Goal: Transaction & Acquisition: Obtain resource

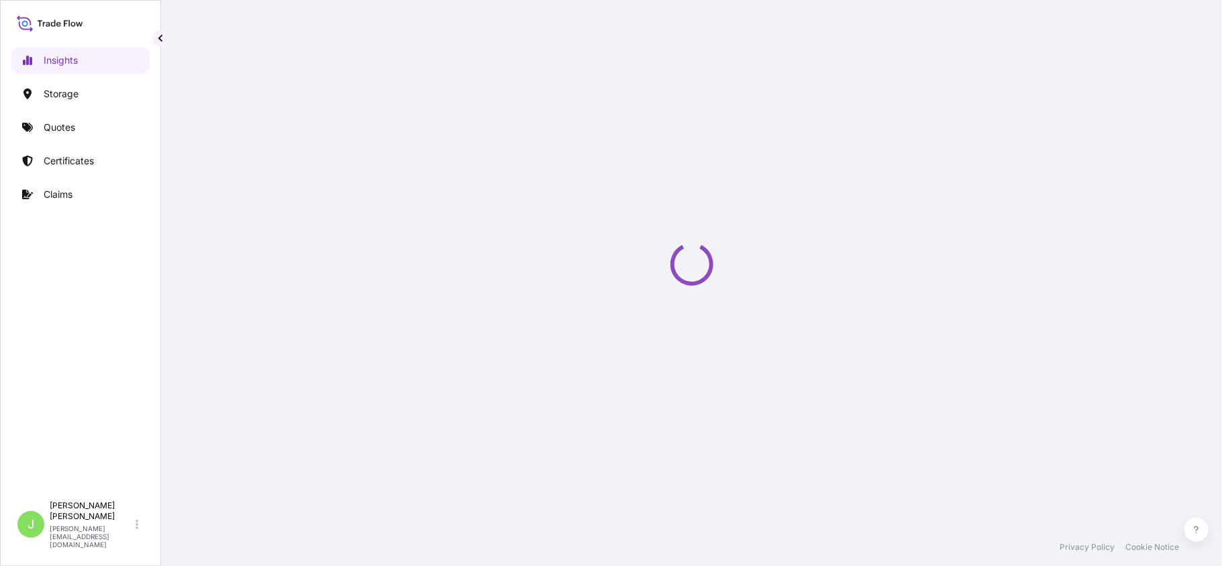
select select "2025"
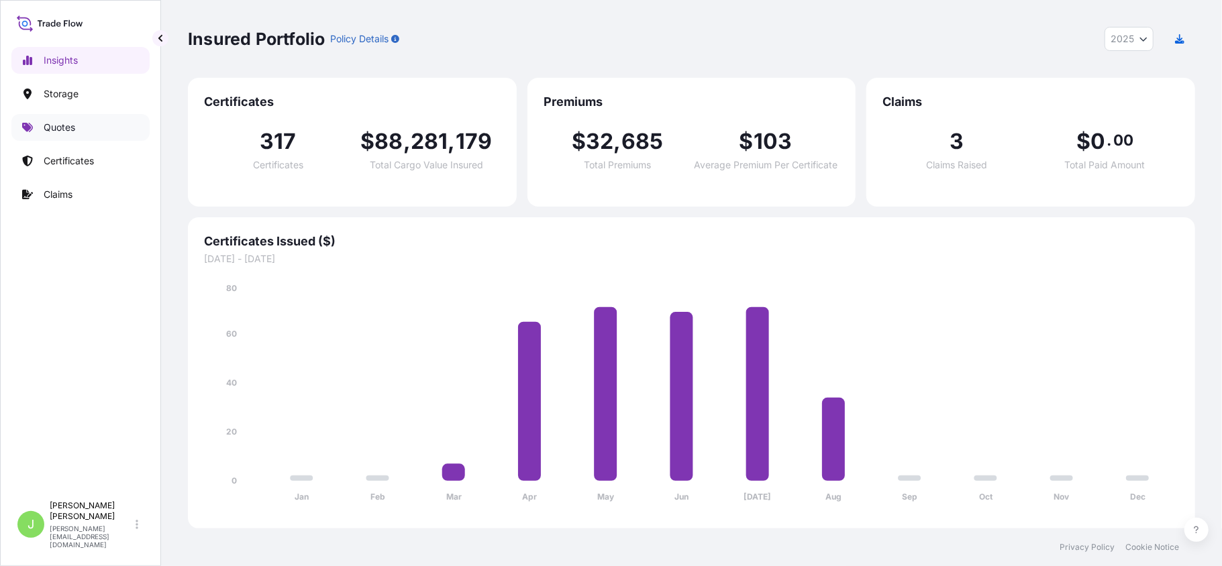
click at [70, 127] on p "Quotes" at bounding box center [60, 127] width 32 height 13
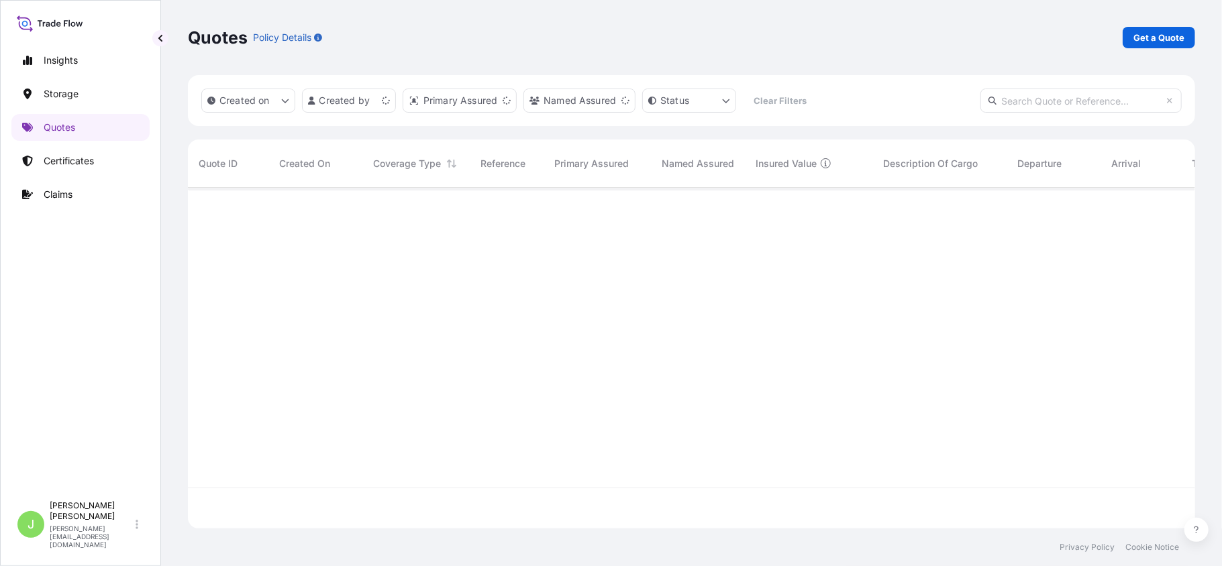
scroll to position [334, 994]
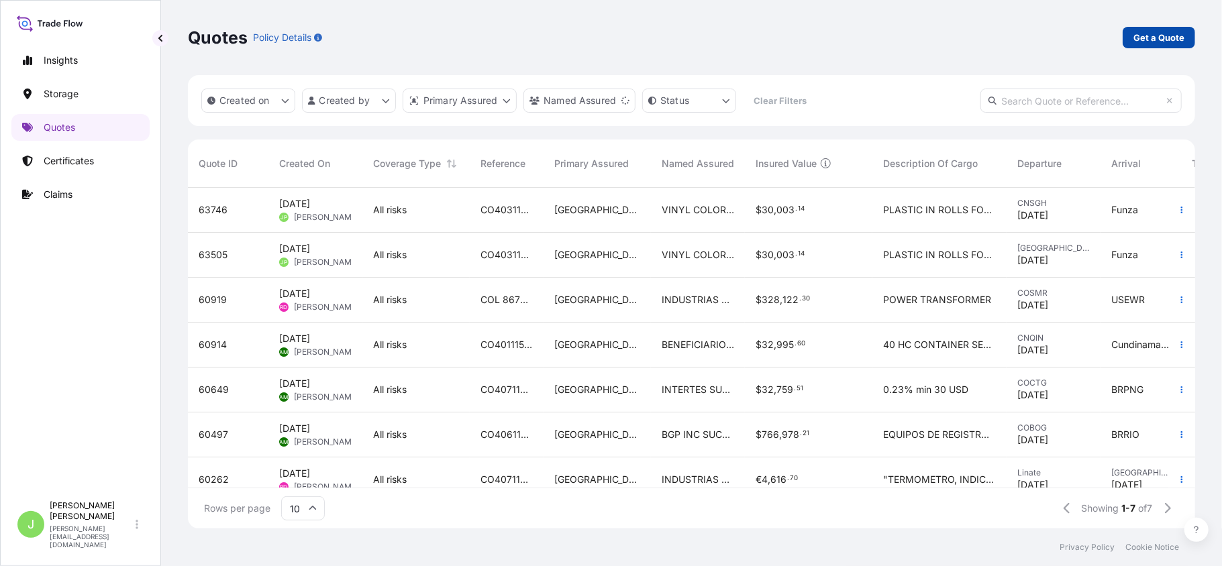
click at [1149, 36] on p "Get a Quote" at bounding box center [1158, 37] width 51 height 13
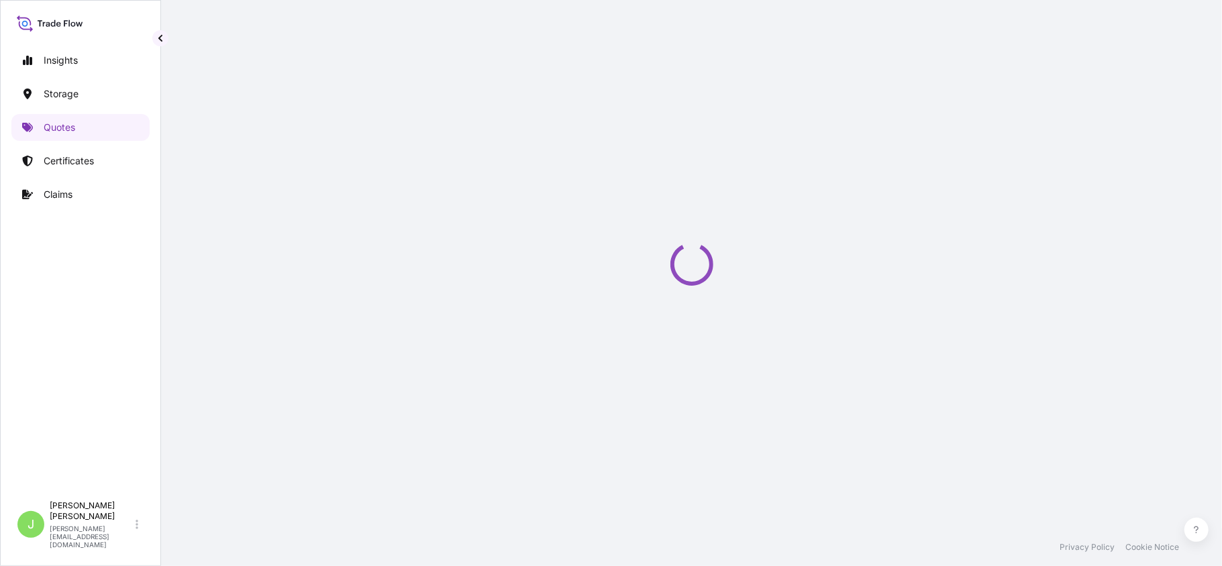
select select "Water"
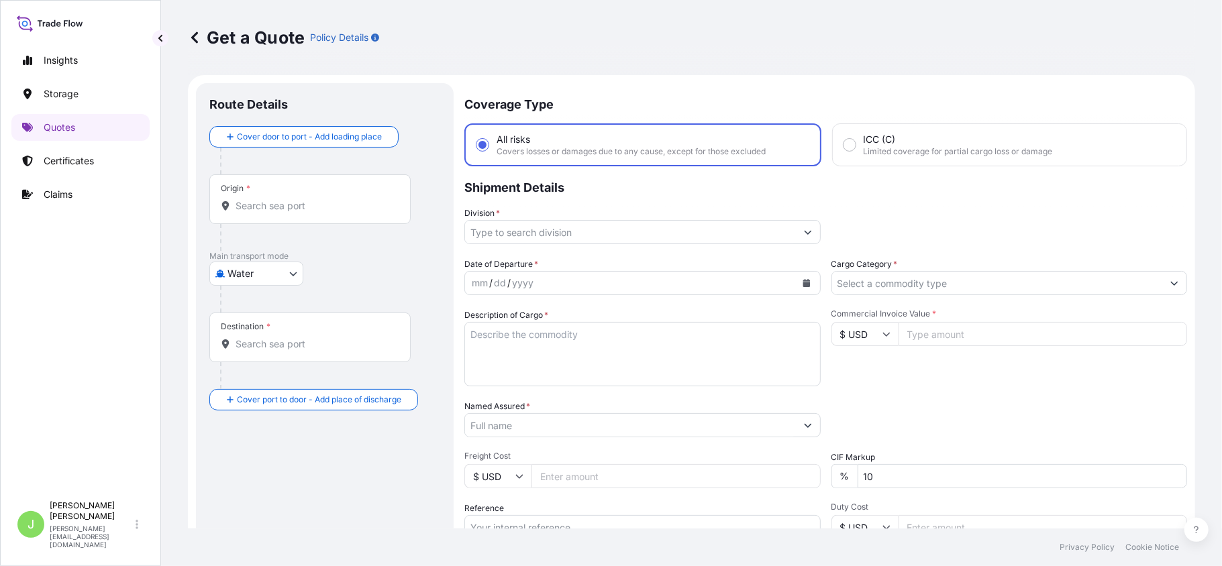
scroll to position [21, 0]
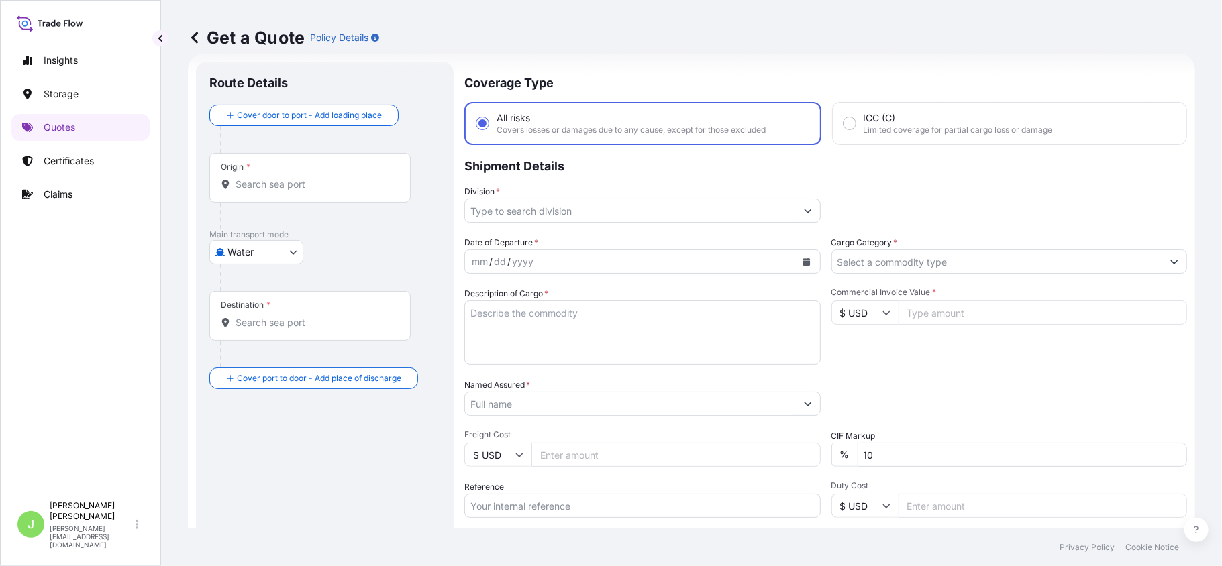
click at [272, 193] on div "Origin *" at bounding box center [309, 178] width 201 height 50
click at [272, 191] on input "Origin *" at bounding box center [315, 184] width 158 height 13
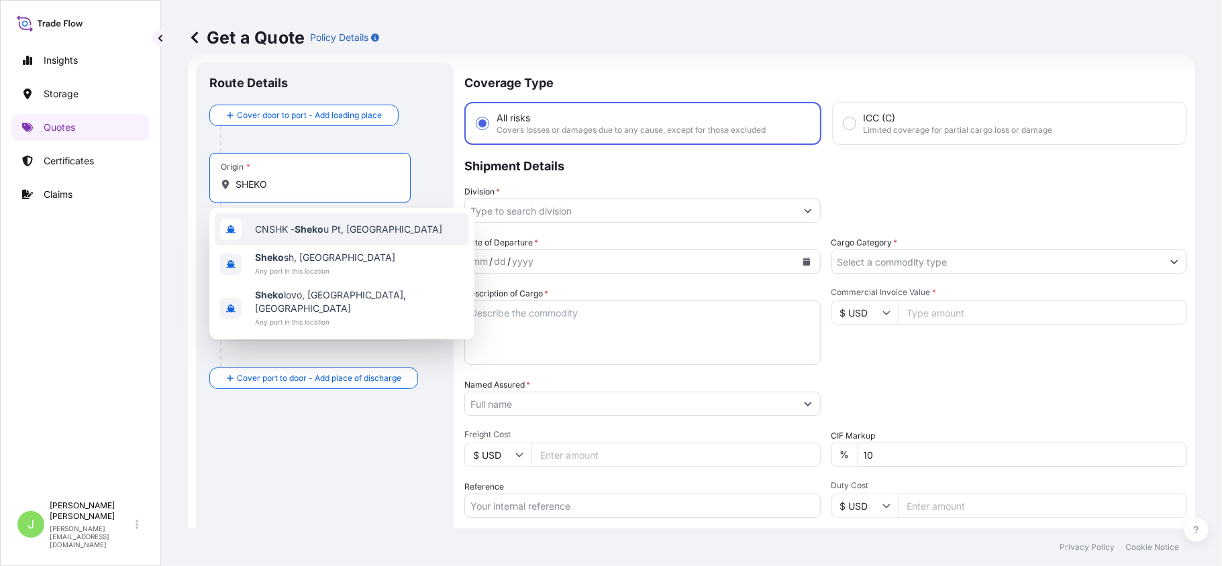
click at [357, 234] on span "CNSHK - Sheko u Pt, [GEOGRAPHIC_DATA]" at bounding box center [348, 229] width 187 height 13
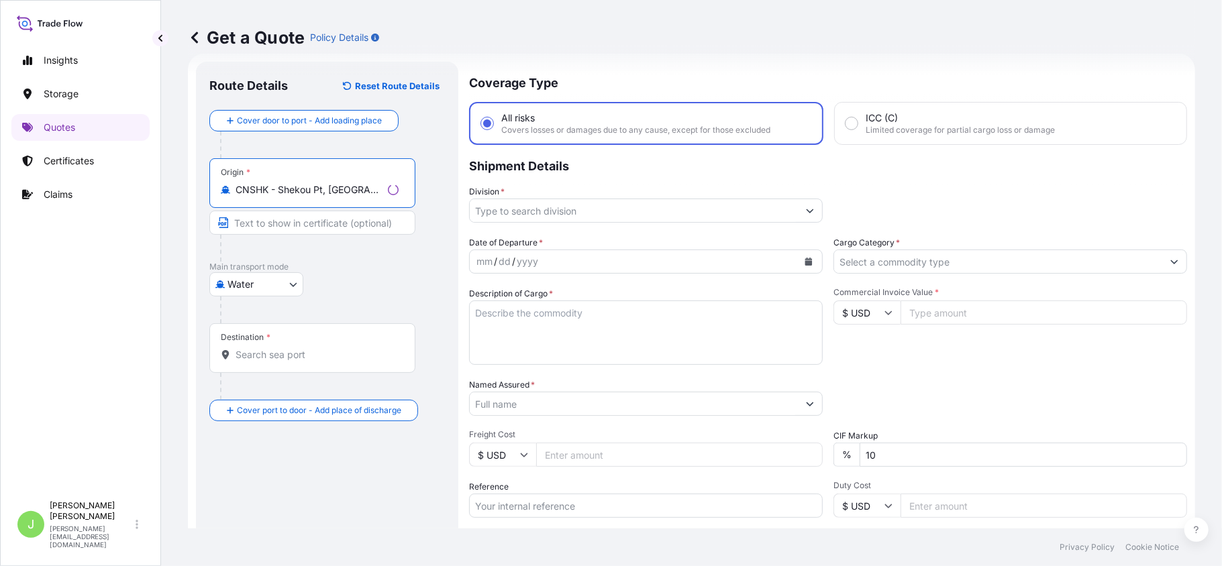
type input "CNSHK - Shekou Pt, [GEOGRAPHIC_DATA]"
click at [288, 344] on div "Destination *" at bounding box center [312, 348] width 206 height 50
click at [288, 348] on input "Destination *" at bounding box center [317, 354] width 163 height 13
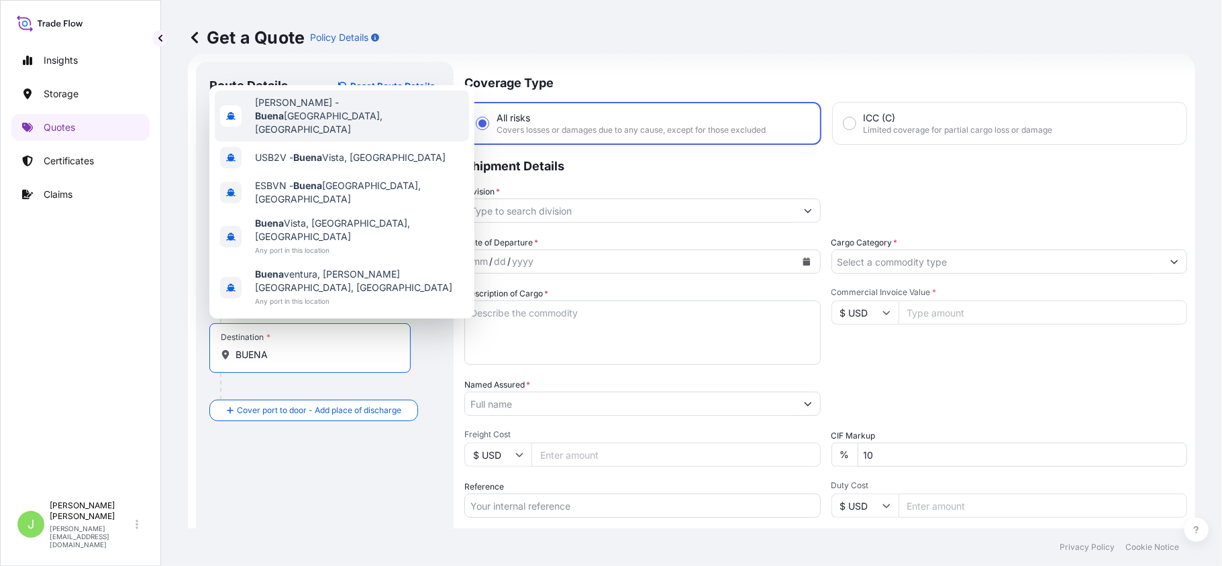
click at [328, 142] on div "[PERSON_NAME] - [DATE], [GEOGRAPHIC_DATA]" at bounding box center [342, 116] width 254 height 51
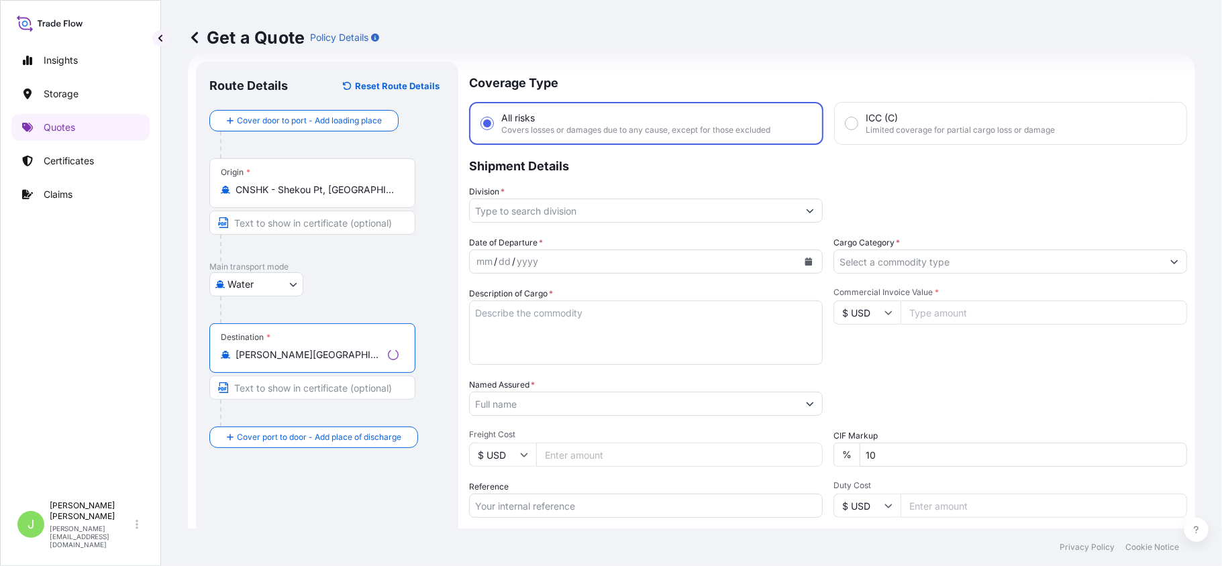
type input "[PERSON_NAME][GEOGRAPHIC_DATA], [GEOGRAPHIC_DATA]"
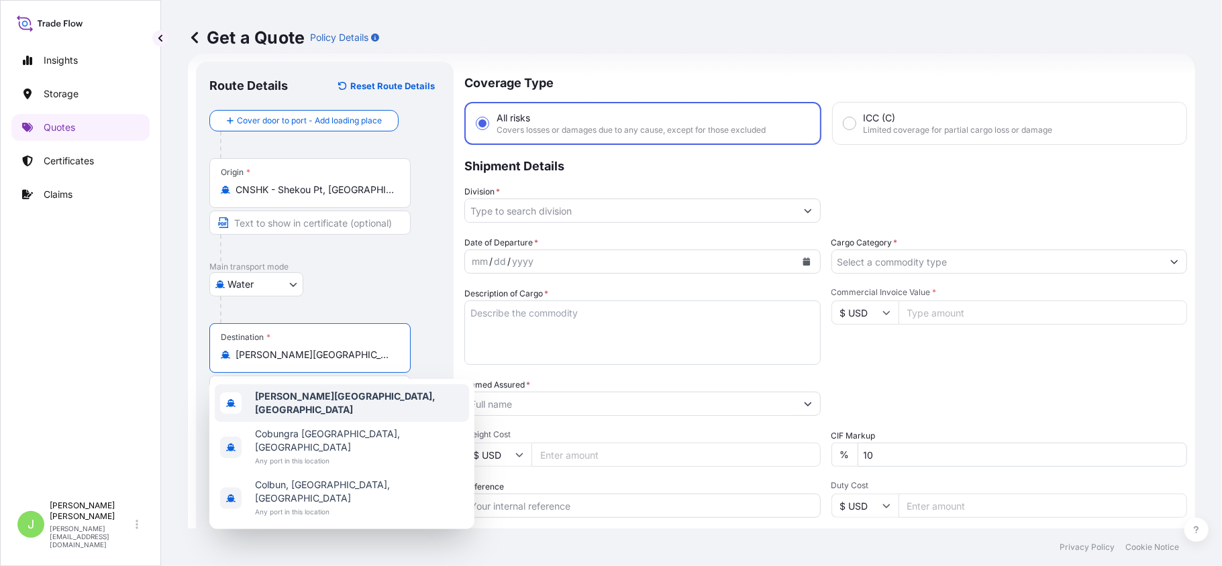
click at [291, 389] on div "[PERSON_NAME][GEOGRAPHIC_DATA], [GEOGRAPHIC_DATA]" at bounding box center [342, 403] width 254 height 38
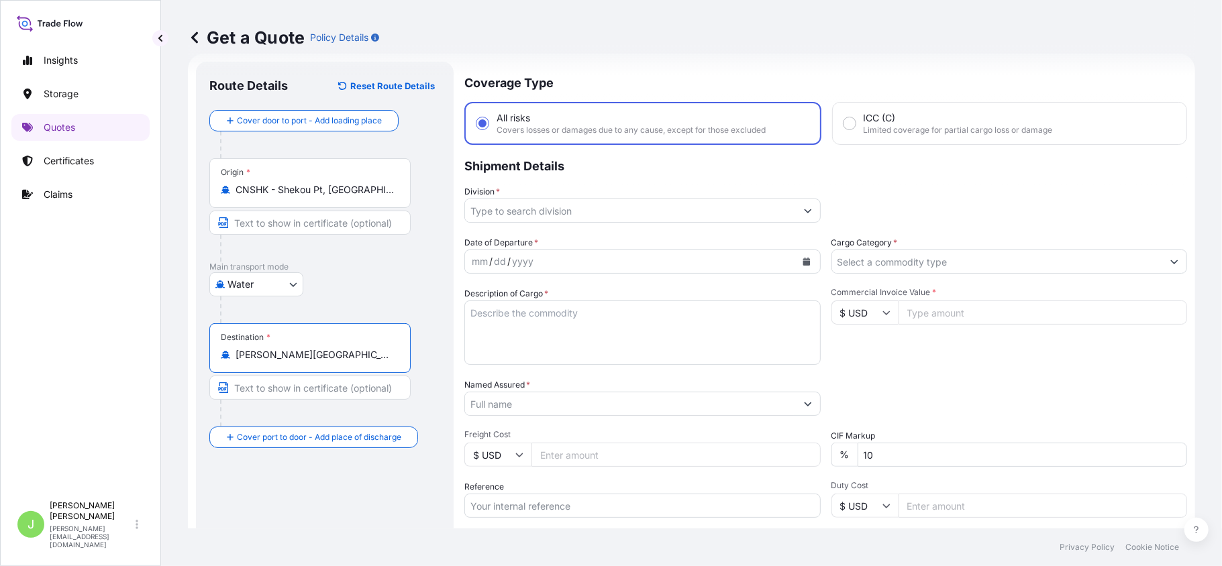
click at [299, 386] on input "Text to appear on certificate" at bounding box center [309, 388] width 201 height 24
paste input "BODEGAS DEL CLIENTE EN DESTINO"
type input "BODEGAS DEL CLIENTE EN DESTINO"
click at [331, 280] on div "Water Air Water Inland" at bounding box center [324, 284] width 231 height 24
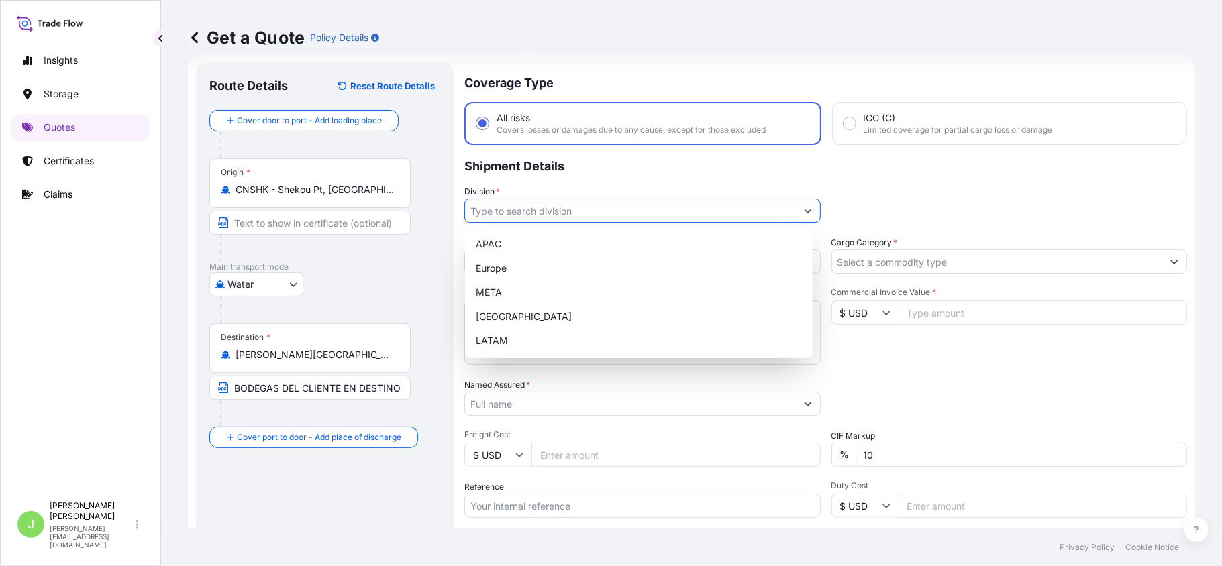
click at [511, 211] on input "Division *" at bounding box center [630, 211] width 331 height 24
click at [513, 339] on div "LATAM" at bounding box center [638, 341] width 337 height 24
type input "LATAM"
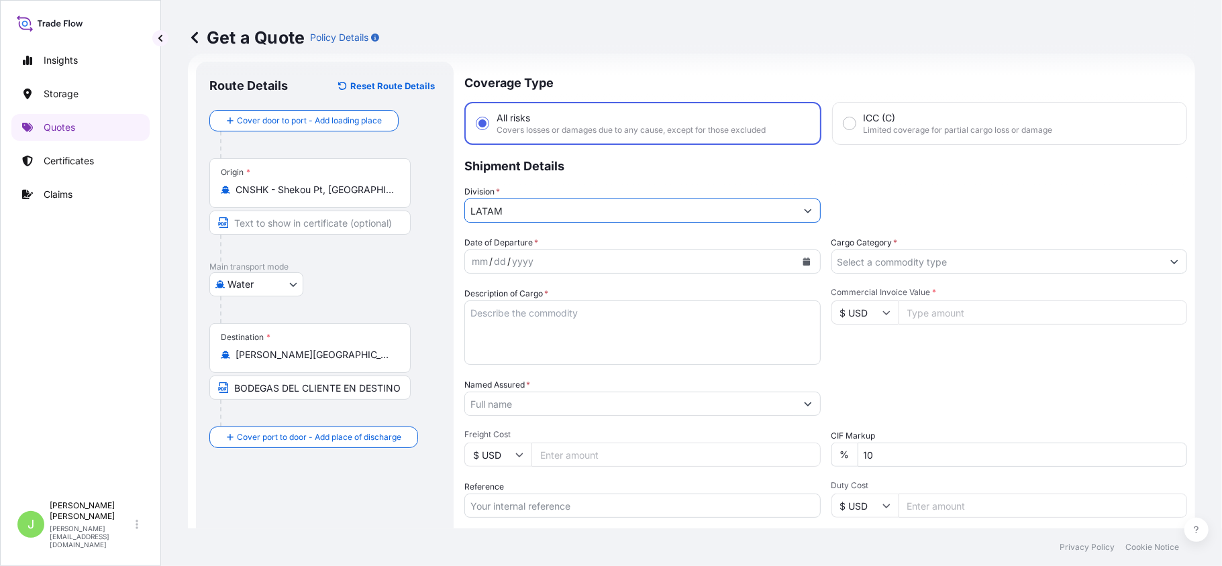
click at [874, 255] on input "Cargo Category *" at bounding box center [997, 262] width 331 height 24
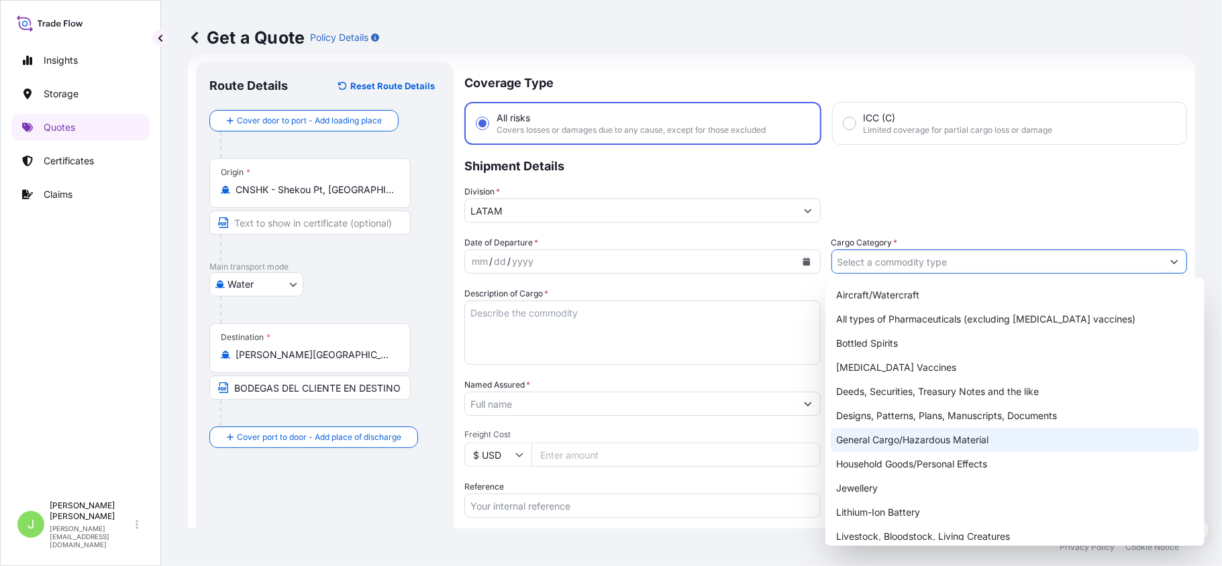
click at [876, 441] on div "General Cargo/Hazardous Material" at bounding box center [1015, 440] width 368 height 24
type input "General Cargo/Hazardous Material"
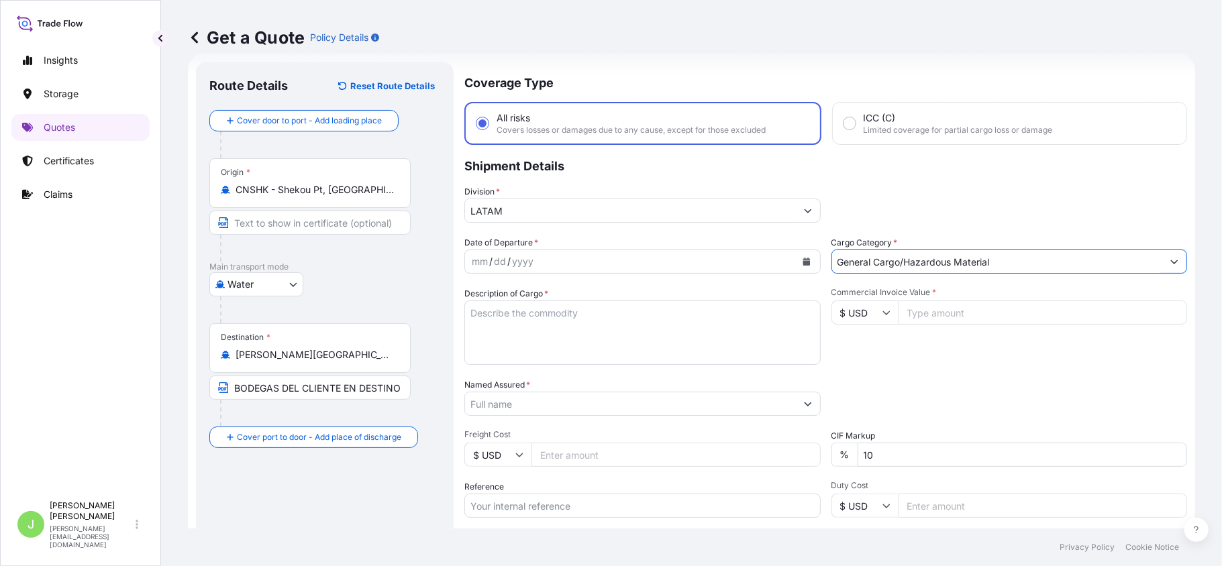
click at [796, 259] on button "Calendar" at bounding box center [806, 261] width 21 height 21
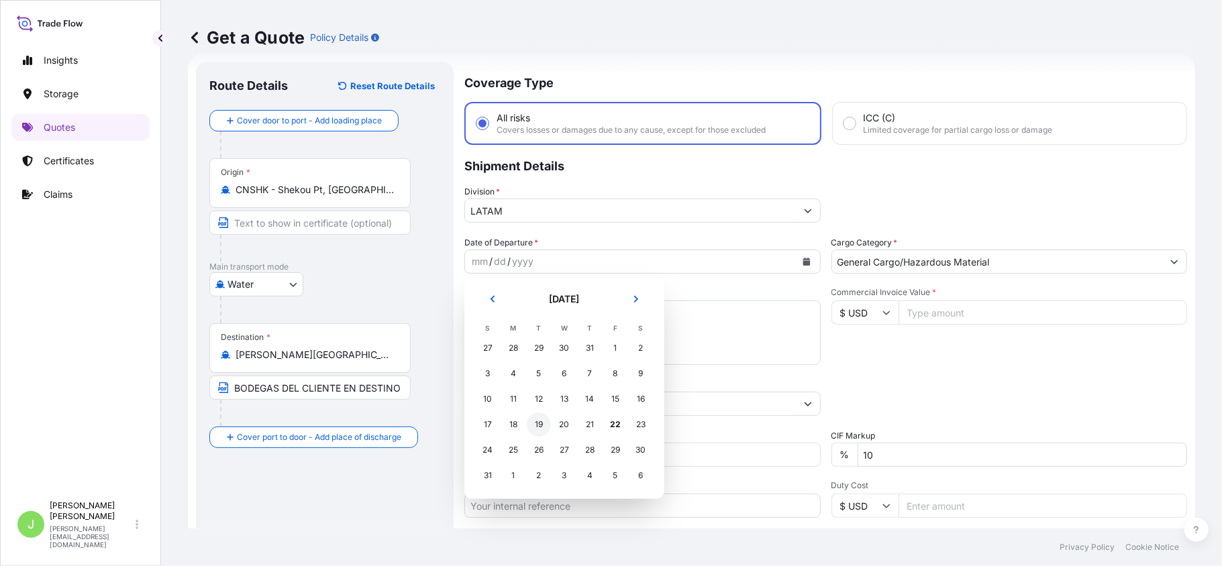
click at [535, 421] on div "19" at bounding box center [539, 425] width 24 height 24
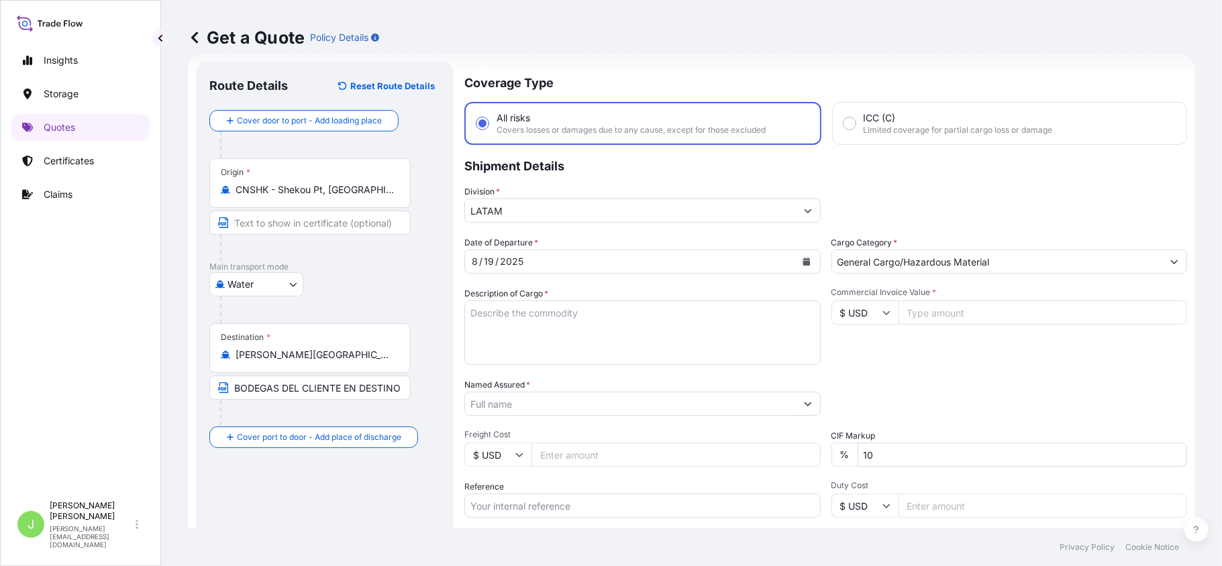
click at [513, 318] on textarea "Description of Cargo *" at bounding box center [642, 333] width 356 height 64
paste textarea "PVC WATER PIPE AND FITTING HS:391723,391740, PE PIPE FITTING"
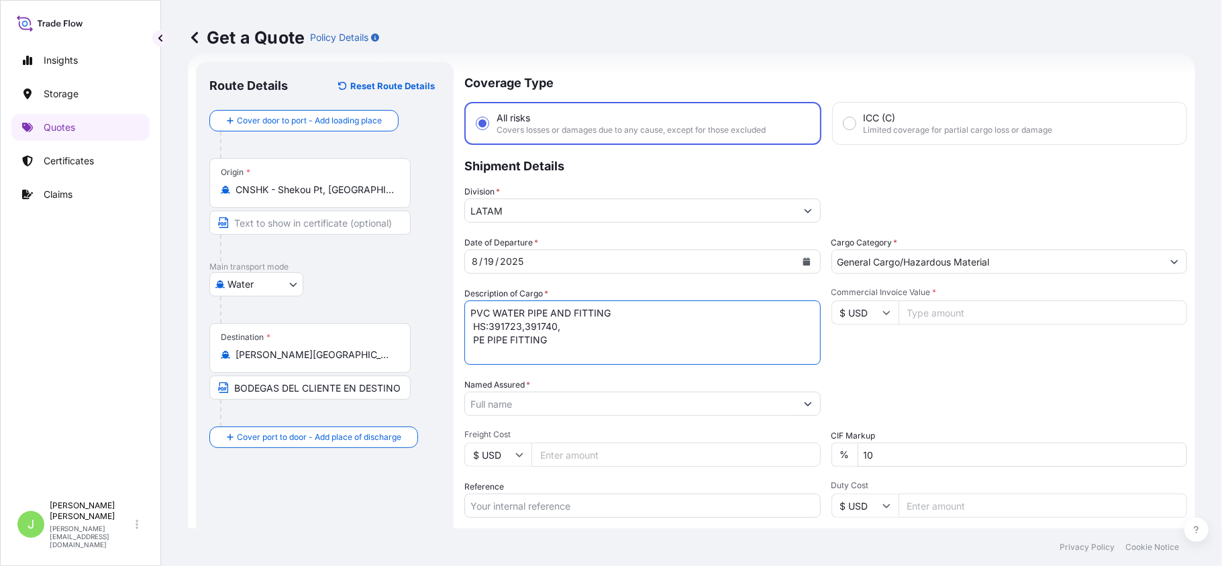
type textarea "PVC WATER PIPE AND FITTING HS:391723,391740, PE PIPE FITTING"
click at [486, 408] on input "Named Assured *" at bounding box center [630, 404] width 331 height 24
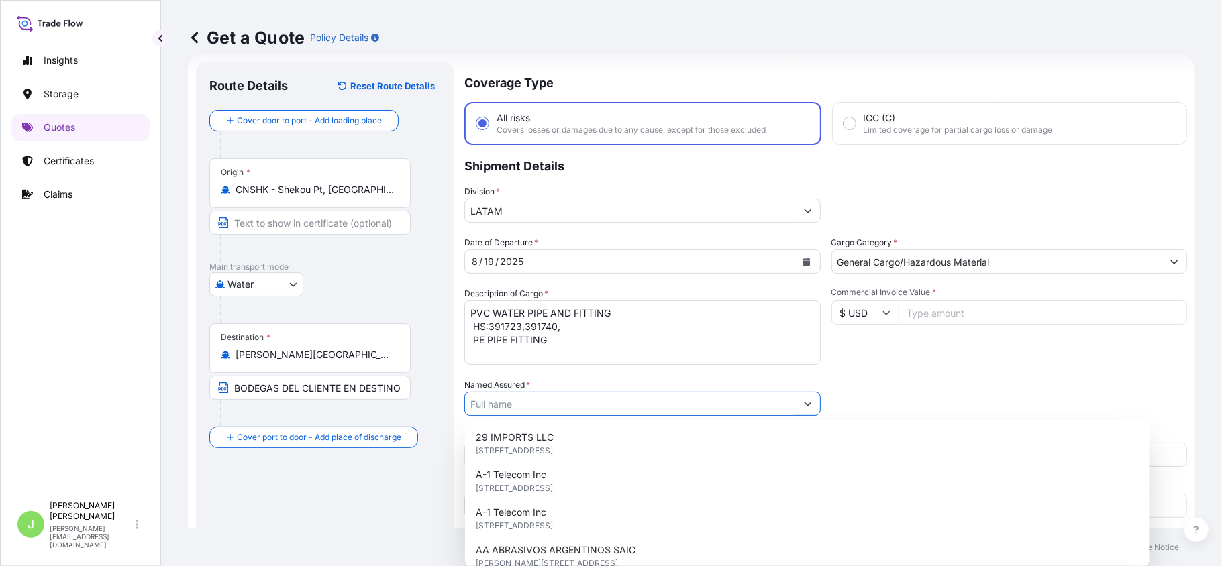
click at [499, 403] on input "Named Assured *" at bounding box center [630, 404] width 331 height 24
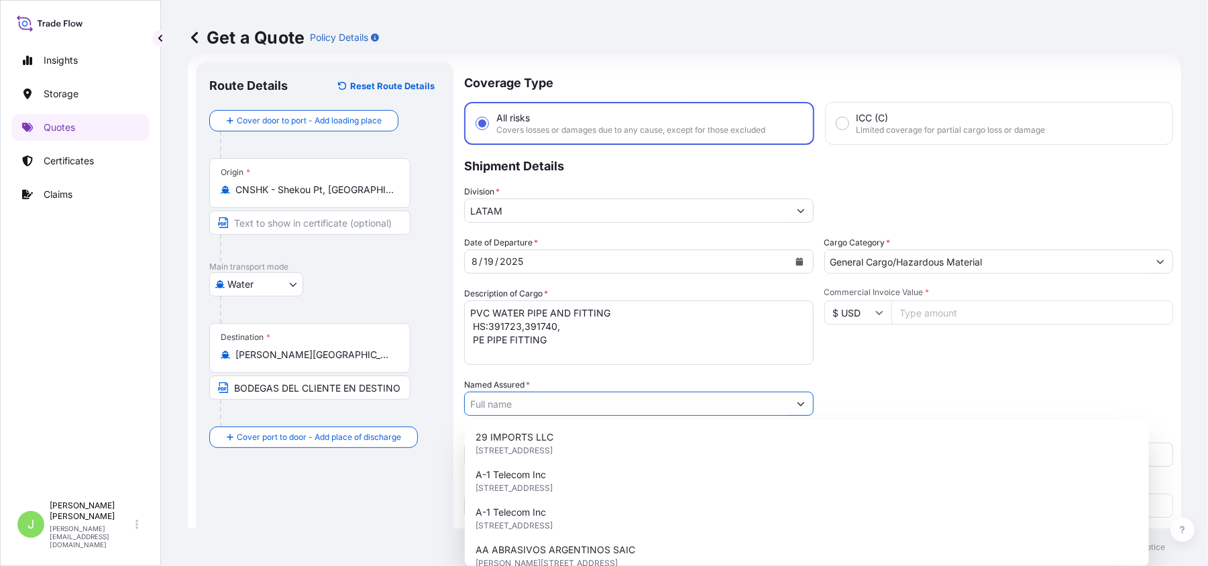
paste input "ASESORIAS SUMINISTROS E INGENIERIA DE [GEOGRAPHIC_DATA] S A S"
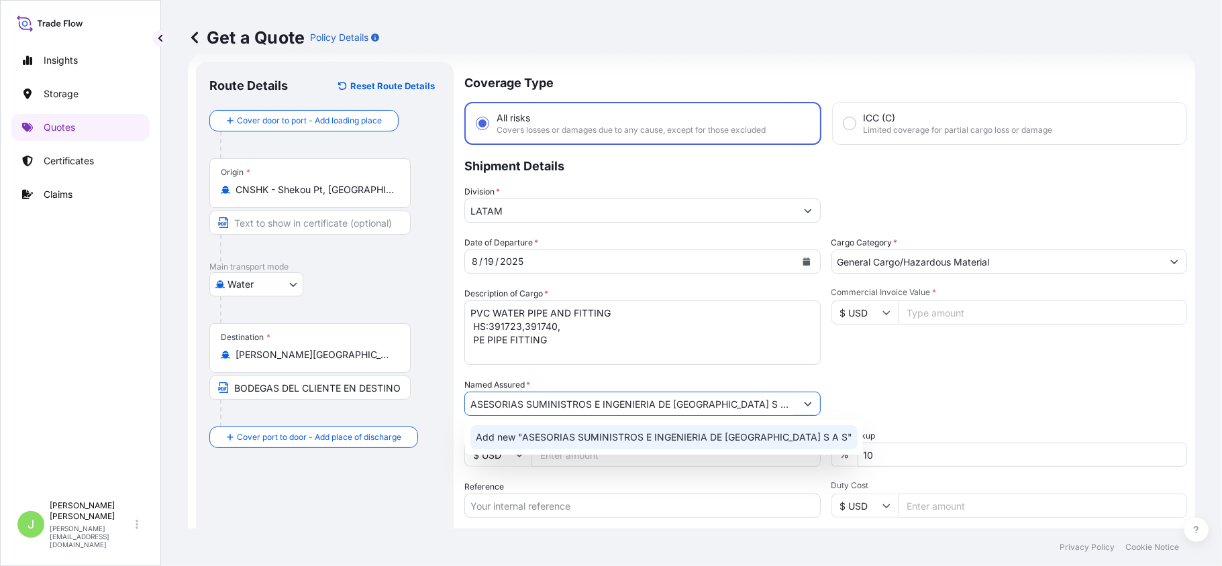
click at [524, 441] on span "Add new "ASESORIAS SUMINISTROS E INGENIERIA DE [GEOGRAPHIC_DATA] S A S"" at bounding box center [664, 437] width 376 height 13
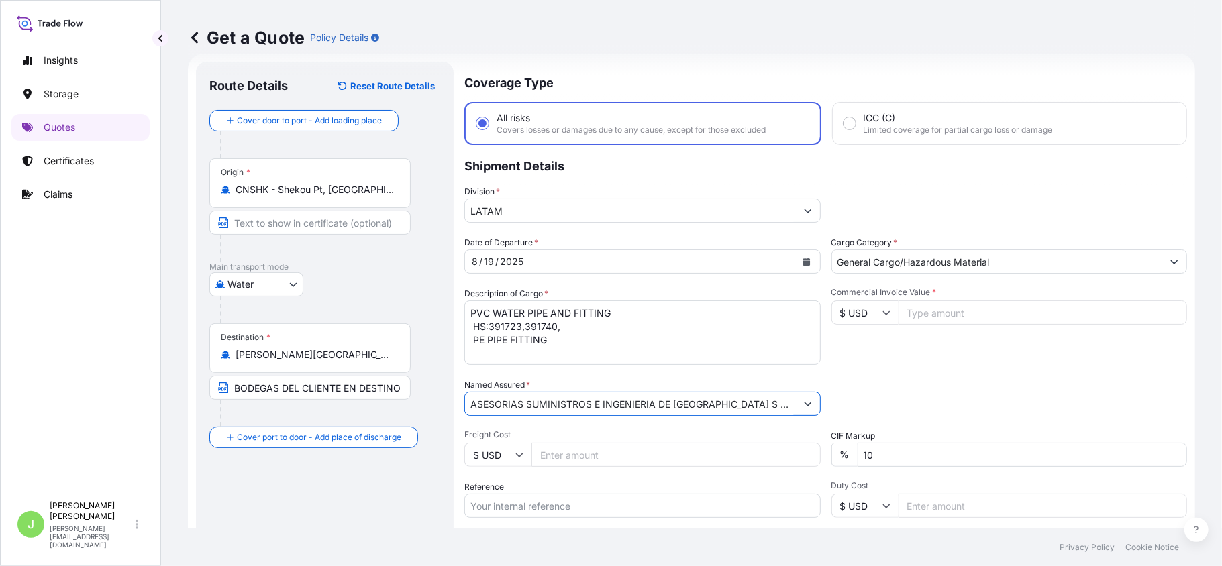
type input "ASESORIAS SUMINISTROS E INGENIERIA DE [GEOGRAPHIC_DATA] S A S"
click at [562, 457] on input "Freight Cost" at bounding box center [675, 455] width 289 height 24
type input "2520"
click at [631, 510] on input "Reference" at bounding box center [642, 506] width 356 height 24
paste input "CO4011152911"
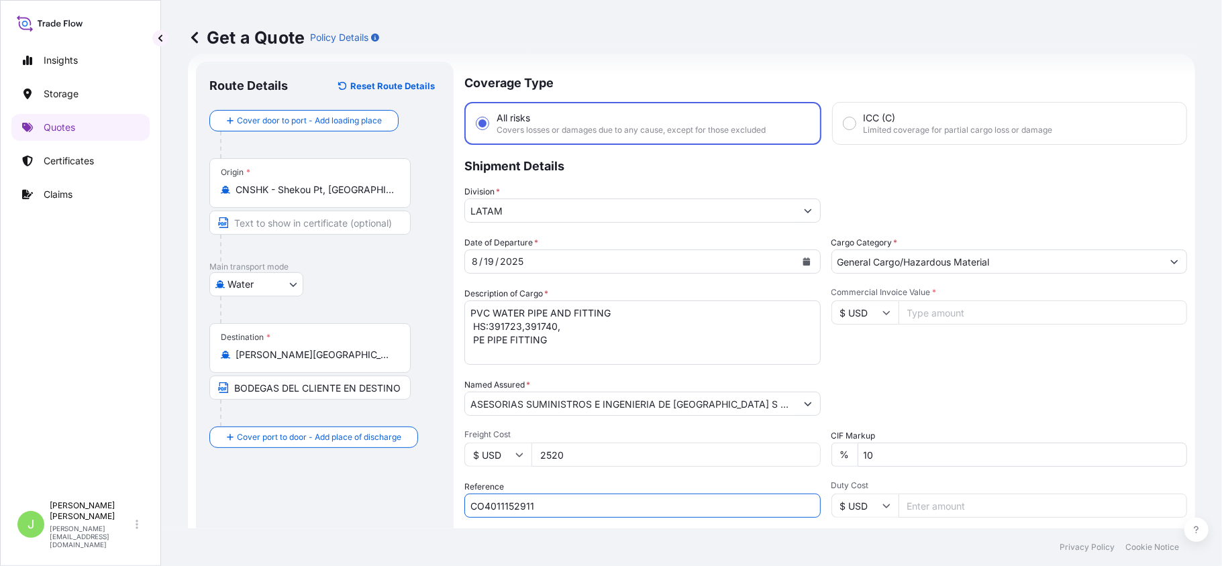
type input "CO4011152911"
click at [353, 515] on div "Route Details Reset Route Details Cover door to port - Add loading place Place …" at bounding box center [324, 365] width 231 height 580
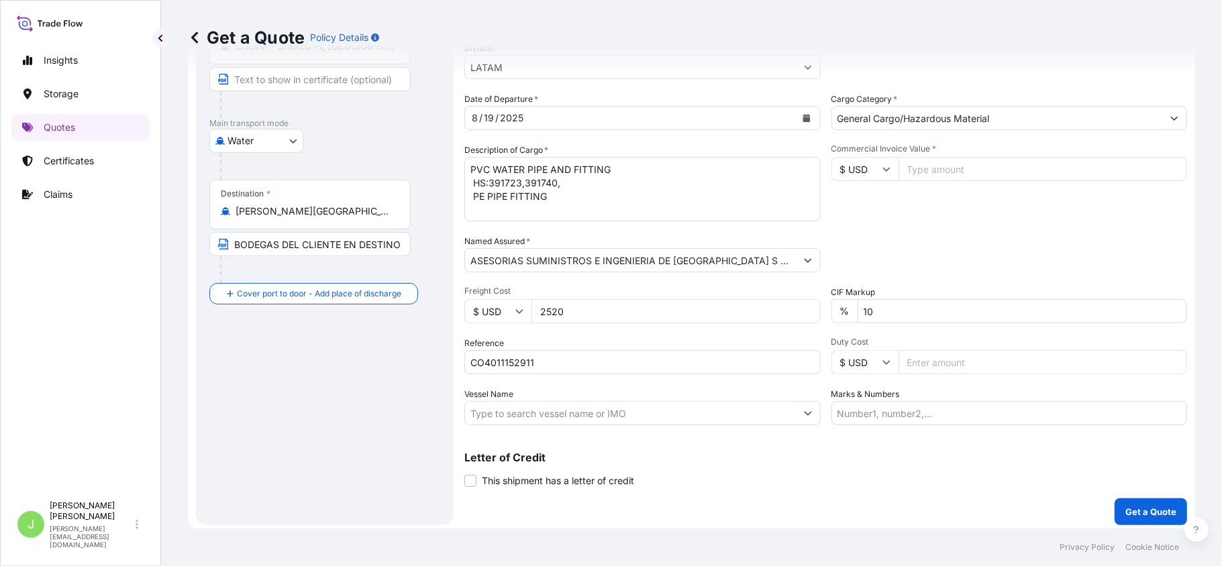
scroll to position [169, 0]
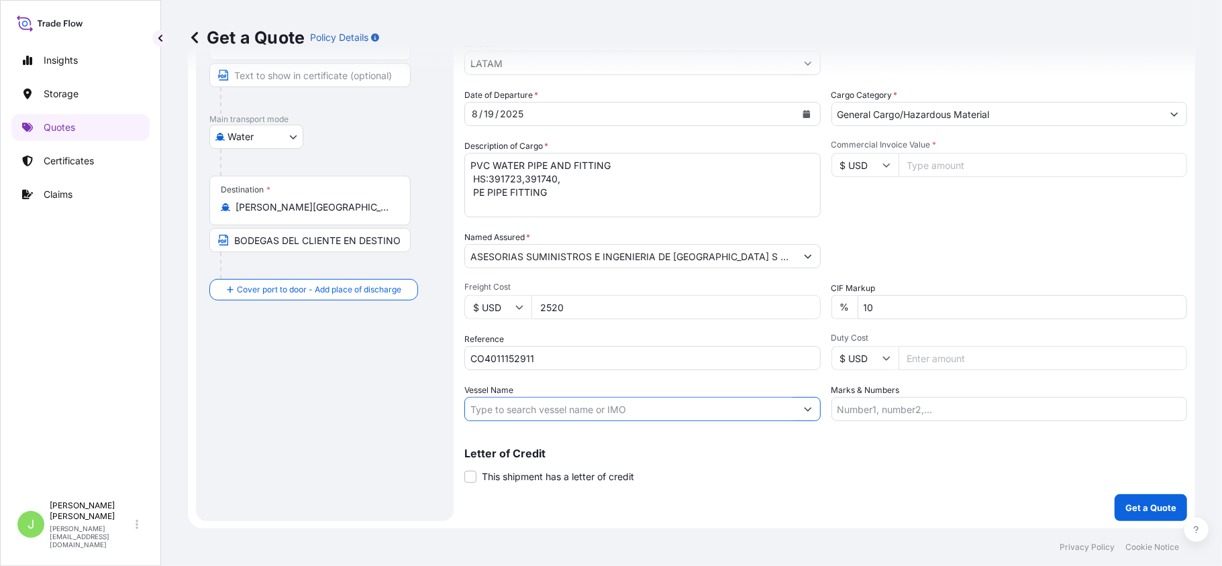
click at [539, 411] on input "Vessel Name" at bounding box center [630, 409] width 331 height 24
paste input "MSC NOA [PERSON_NAME]FA527A"
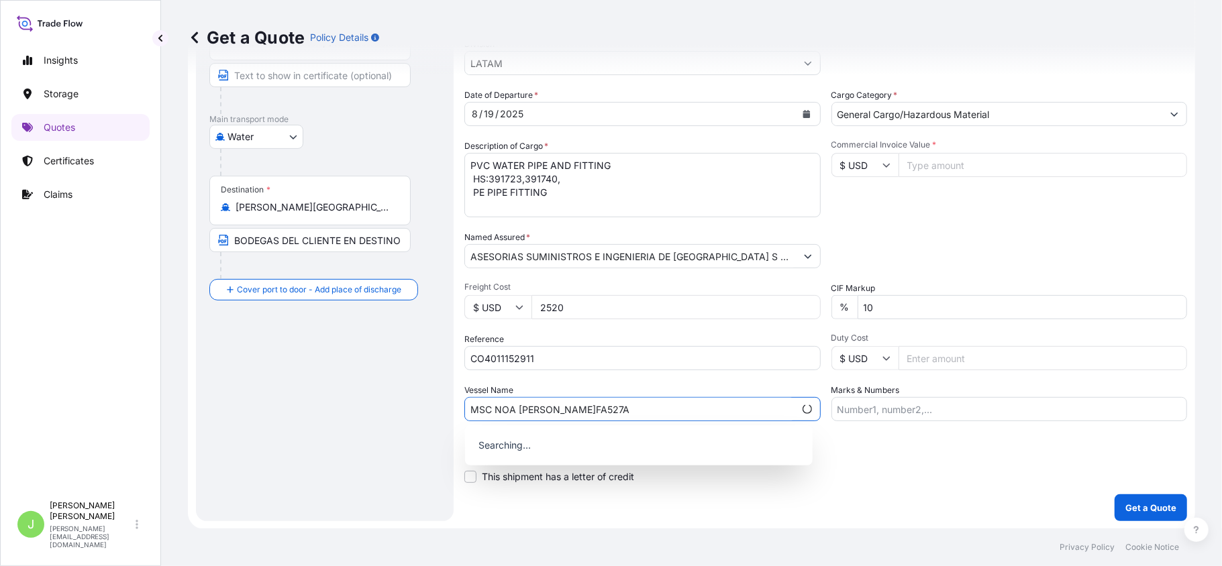
click at [561, 409] on input "MSC NOA [PERSON_NAME]FA527A" at bounding box center [629, 409] width 329 height 24
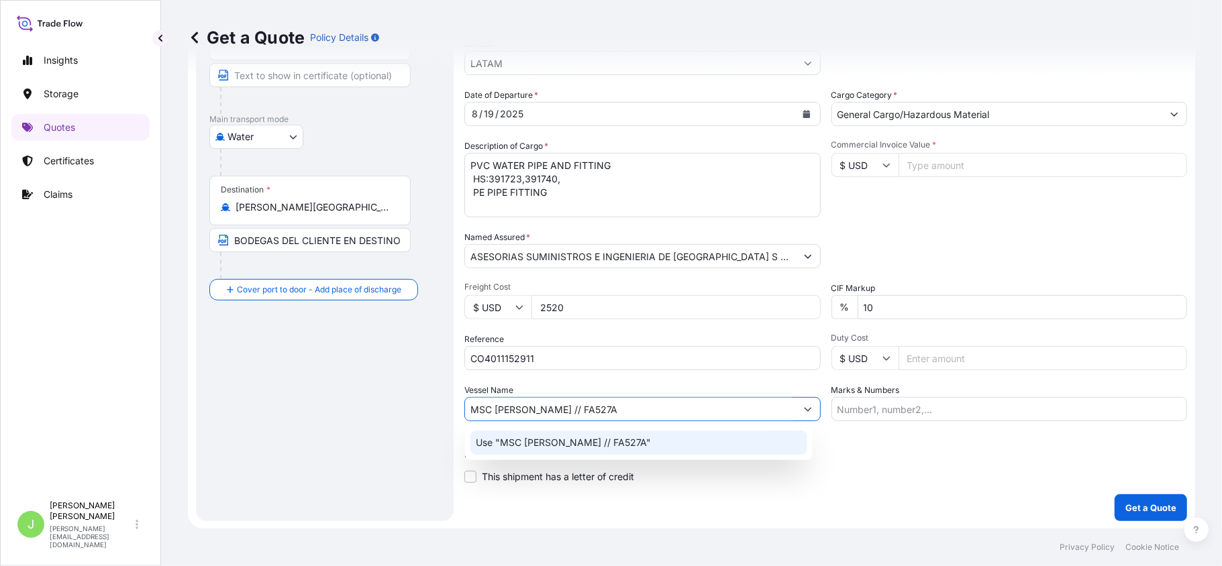
click at [566, 449] on div "Use "MSC [PERSON_NAME] // FA527A"" at bounding box center [638, 443] width 337 height 24
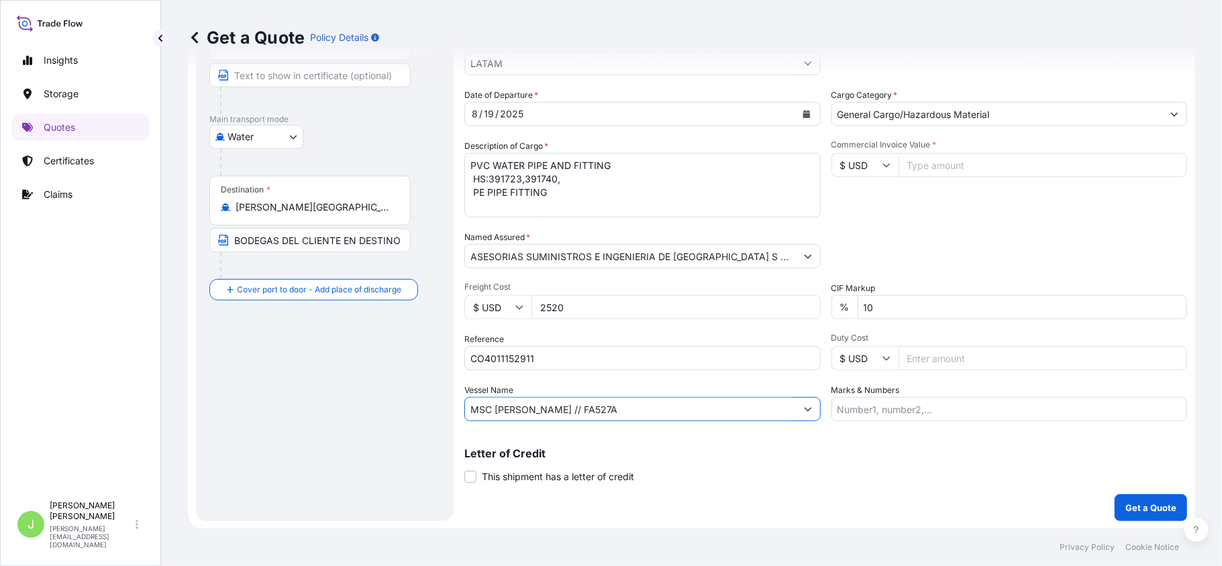
type input "MSC [PERSON_NAME] // FA527A"
click at [953, 165] on input "Commercial Invoice Value *" at bounding box center [1042, 165] width 289 height 24
type input "2210.73"
click at [927, 415] on input "Marks & Numbers" at bounding box center [1009, 409] width 356 height 24
paste input "CSZSE0171908"
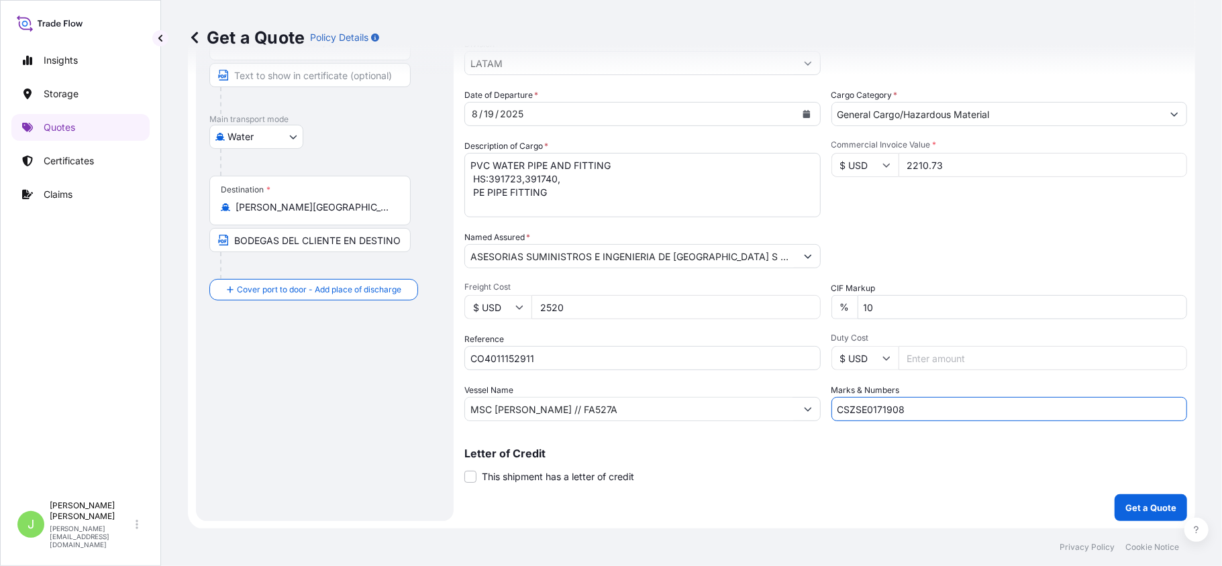
type input "CSZSE0171908"
click at [991, 162] on input "2210.73" at bounding box center [1042, 165] width 289 height 24
type input "2"
type input "2210732"
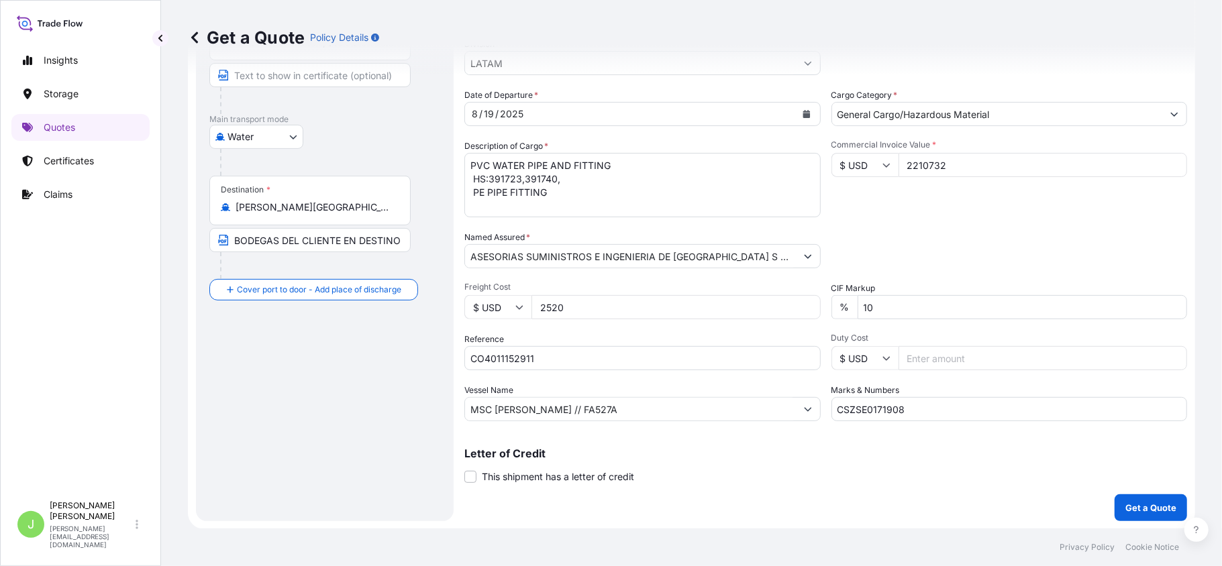
click at [968, 400] on input "CSZSE0171908" at bounding box center [1009, 409] width 356 height 24
click at [1043, 404] on input "CSZSE0171908 // VENTA DEL SEGURO:" at bounding box center [1009, 409] width 356 height 24
paste input "0.35"
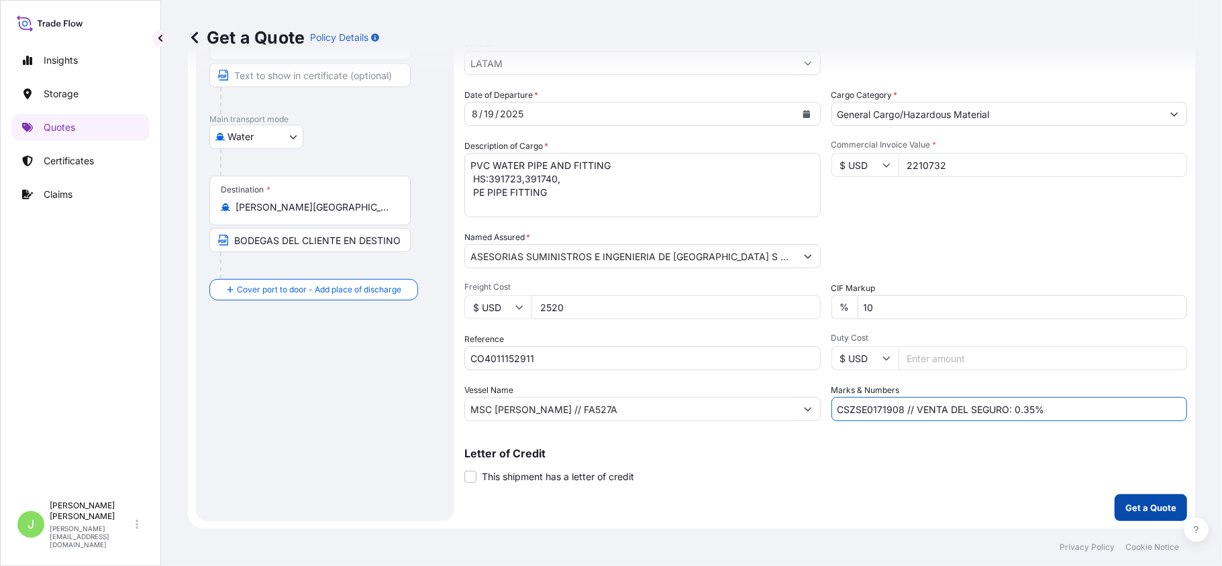
type input "CSZSE0171908 // VENTA DEL SEGURO: 0.35%"
click at [1143, 503] on p "Get a Quote" at bounding box center [1150, 507] width 51 height 13
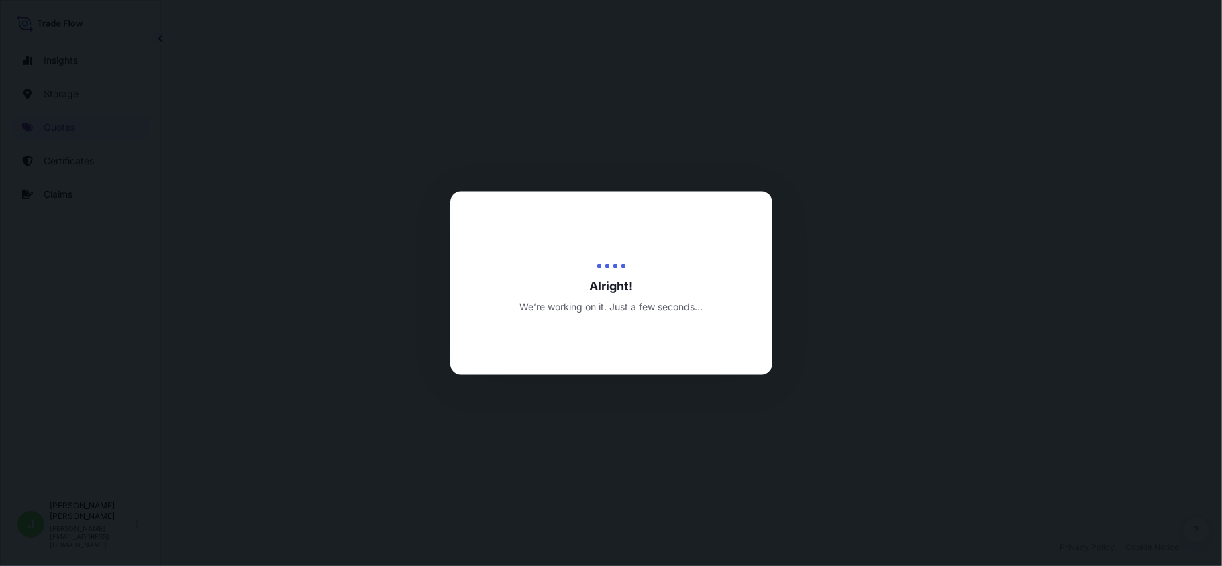
select select "Water"
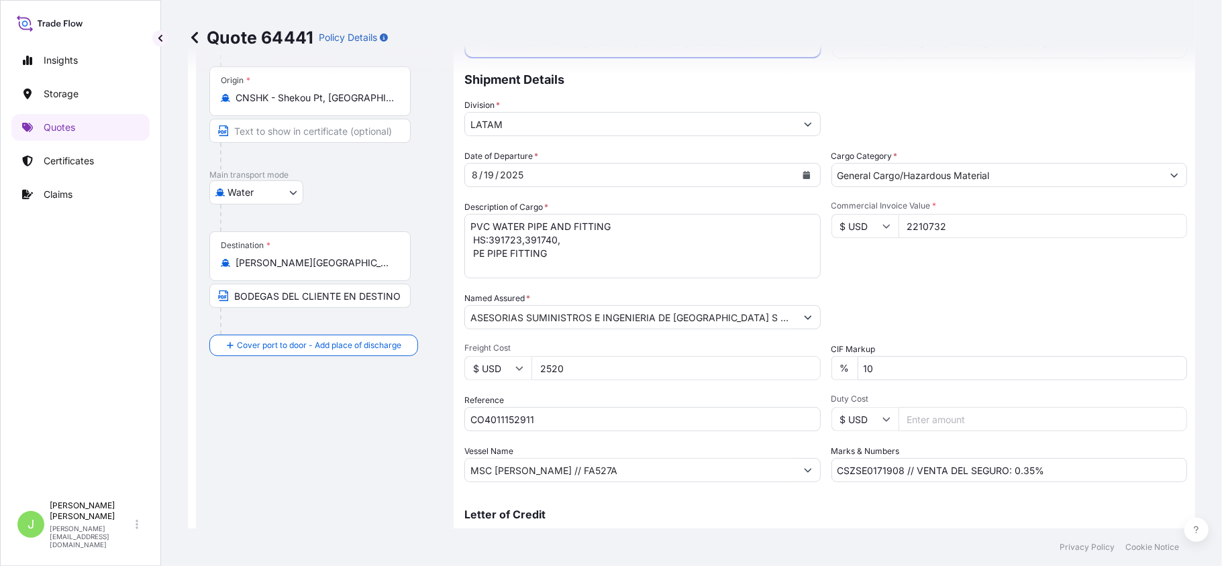
scroll to position [107, 0]
click at [942, 232] on input "2210732" at bounding box center [1042, 227] width 289 height 24
click at [923, 231] on input "2210732" at bounding box center [1042, 227] width 289 height 24
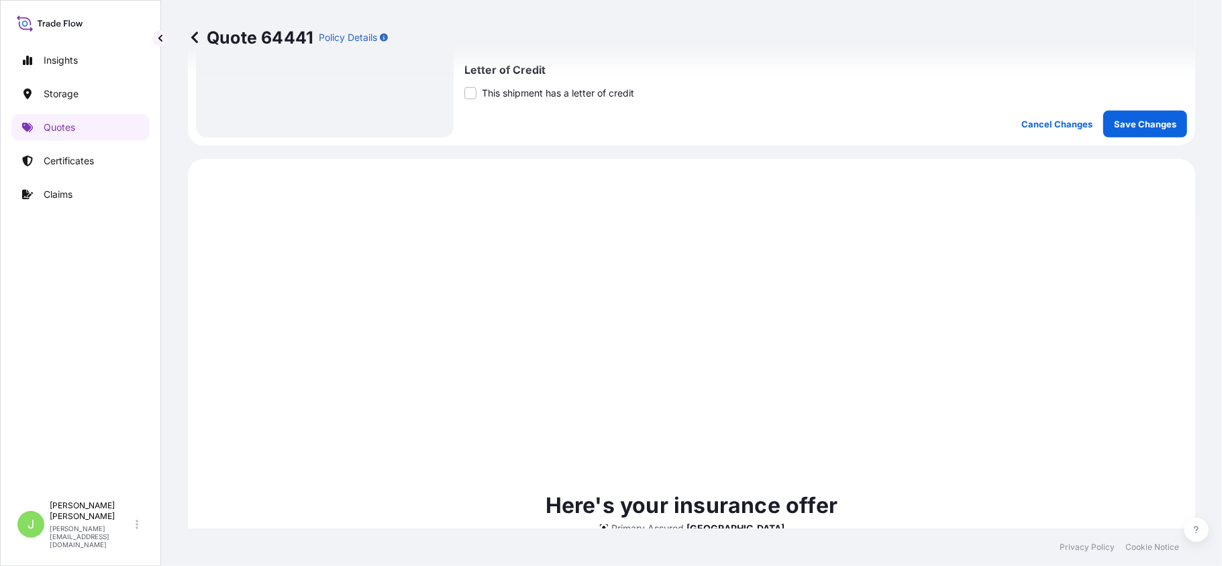
scroll to position [554, 0]
type input "2210.73"
click at [1134, 129] on button "Save Changes" at bounding box center [1145, 122] width 84 height 27
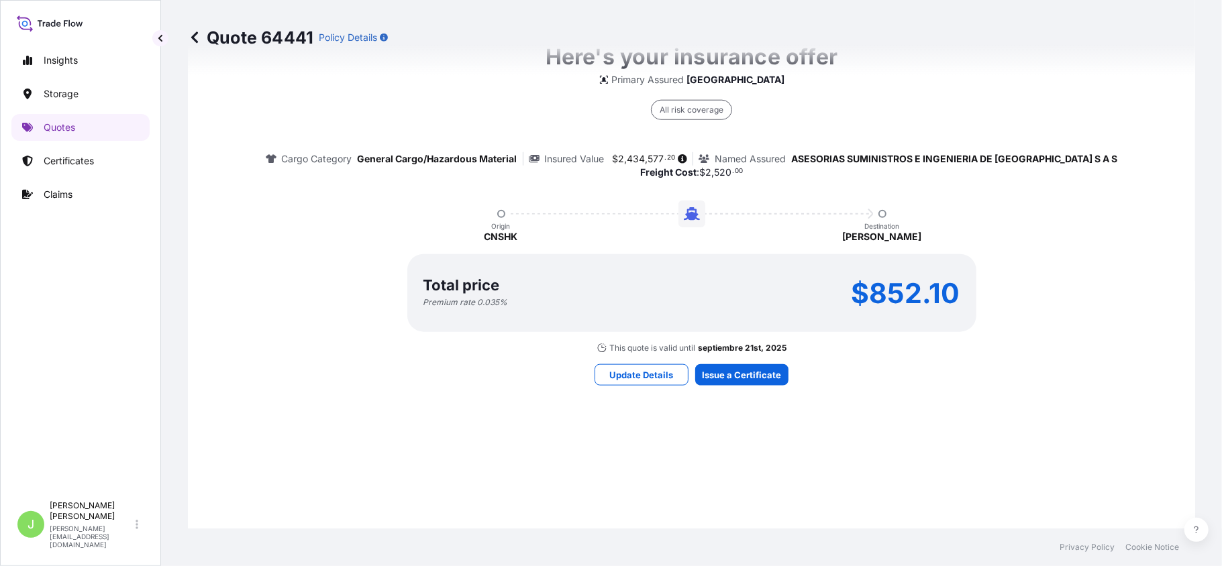
select select "Water"
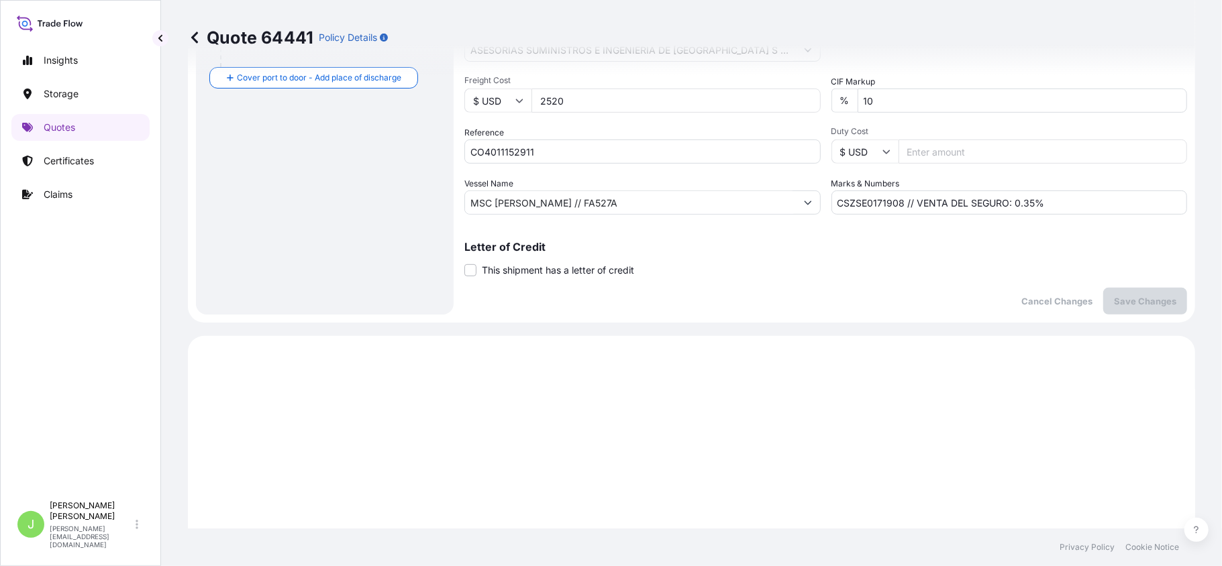
scroll to position [0, 0]
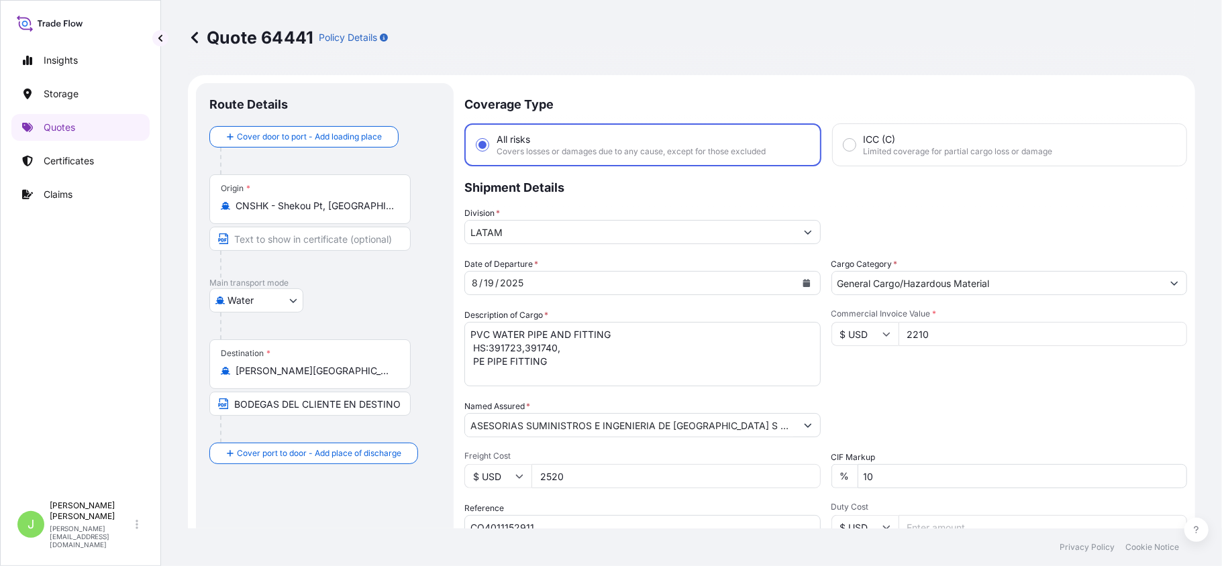
click at [1163, 336] on input "2210" at bounding box center [1042, 334] width 289 height 24
click at [1163, 326] on input "2210" at bounding box center [1042, 334] width 289 height 24
click at [1163, 331] on input "2211" at bounding box center [1042, 334] width 289 height 24
click at [1163, 331] on input "2212" at bounding box center [1042, 334] width 289 height 24
click at [1163, 331] on input "2213" at bounding box center [1042, 334] width 289 height 24
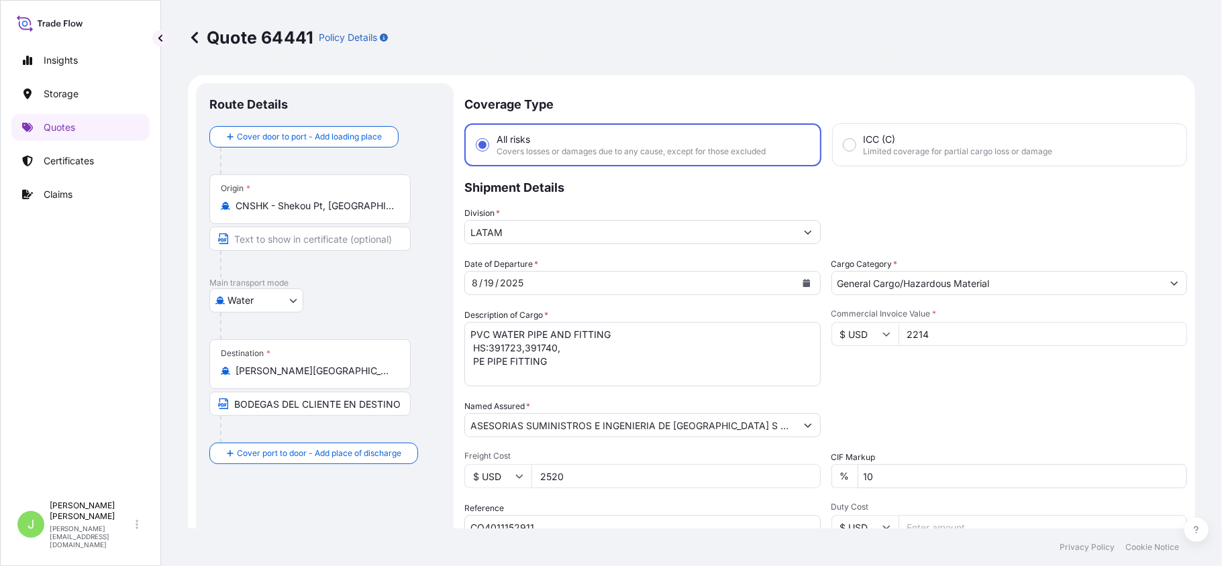
click at [1163, 331] on input "2214" at bounding box center [1042, 334] width 289 height 24
click at [1163, 331] on input "2215" at bounding box center [1042, 334] width 289 height 24
type input "2216"
click at [1163, 331] on input "2216" at bounding box center [1042, 334] width 289 height 24
click at [997, 329] on input "2216" at bounding box center [1042, 334] width 289 height 24
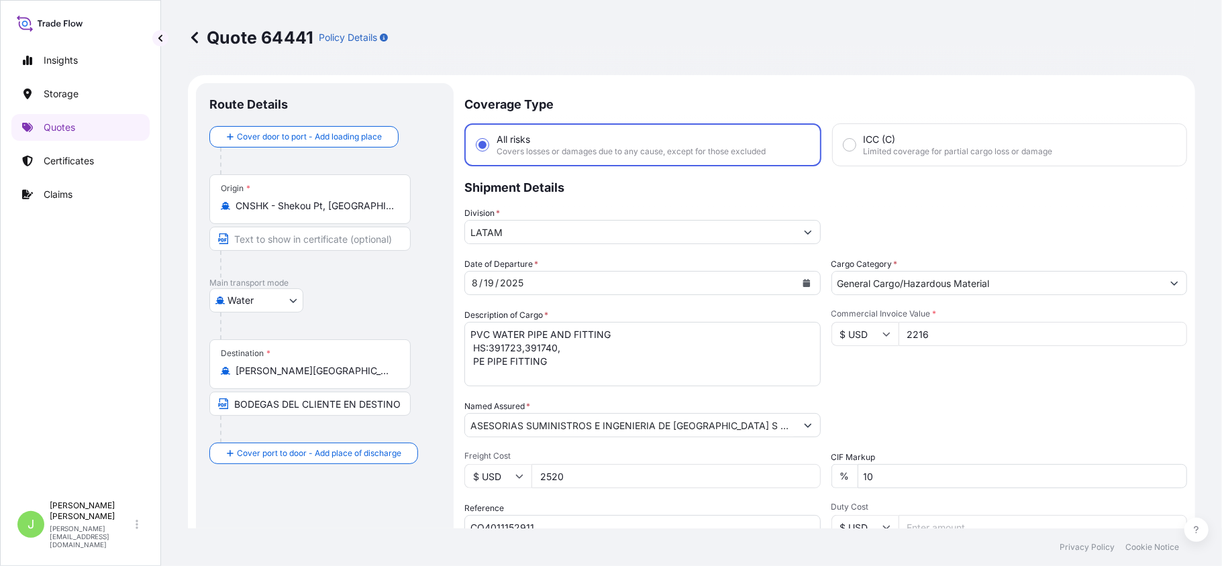
click at [997, 329] on input "2216" at bounding box center [1042, 334] width 289 height 24
click at [917, 331] on input "2210.73" at bounding box center [1042, 334] width 289 height 24
type input "22107.32"
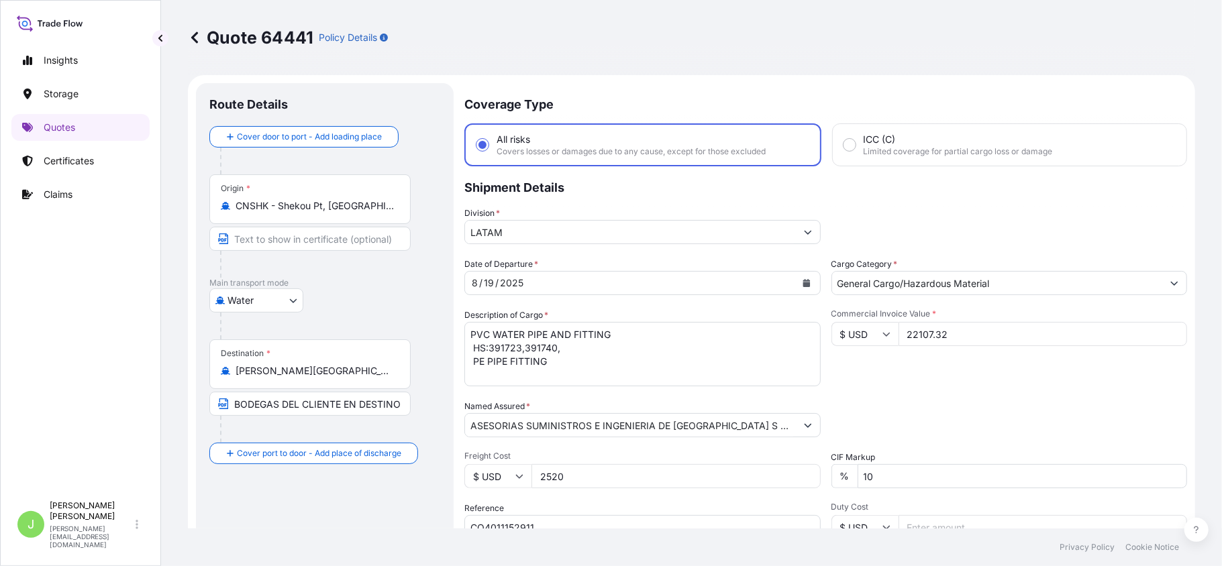
click at [1059, 393] on div "Date of Departure * [DATE] Cargo Category * General Cargo/Hazardous Material De…" at bounding box center [825, 424] width 723 height 333
click at [851, 414] on div "Packing Category Type to search a container mode Please select a primary mode o…" at bounding box center [1009, 419] width 356 height 38
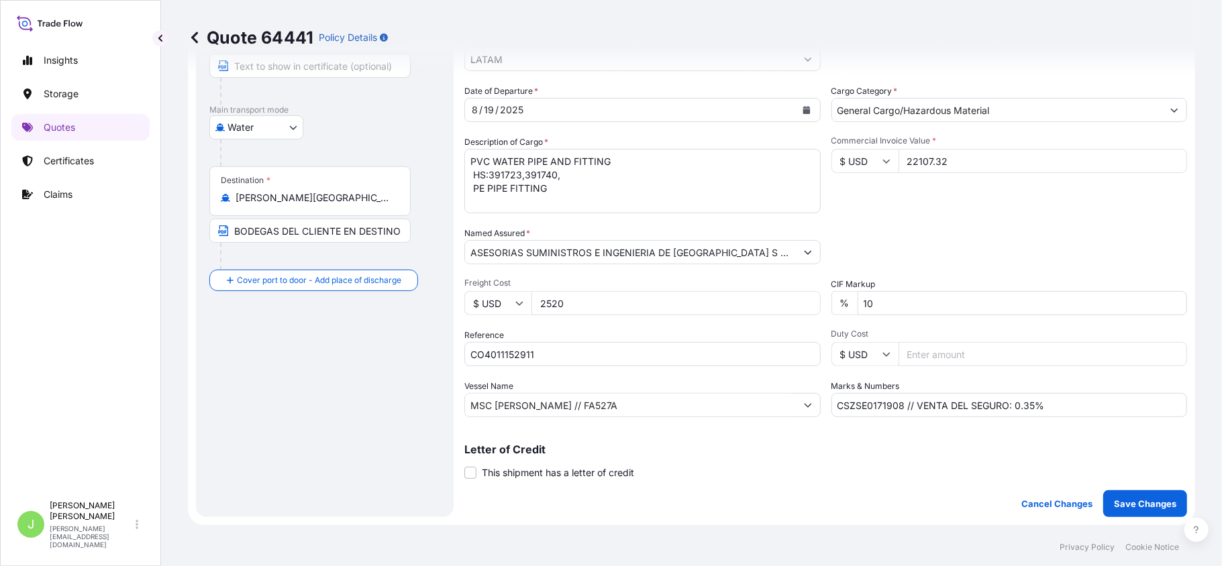
scroll to position [178, 0]
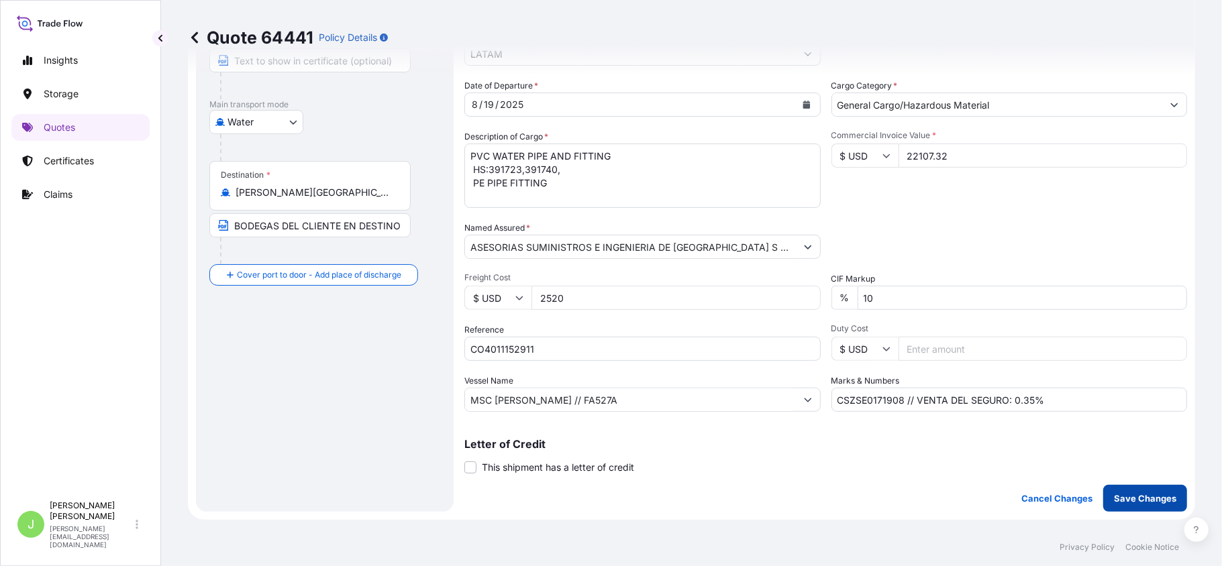
click at [1133, 492] on p "Save Changes" at bounding box center [1145, 498] width 62 height 13
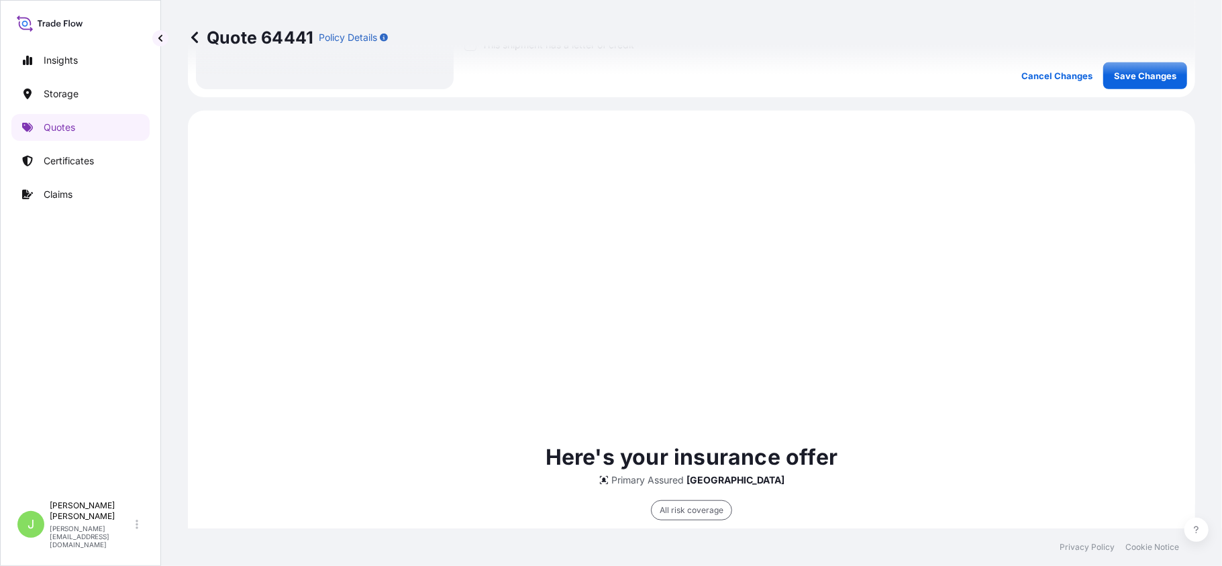
scroll to position [644, 0]
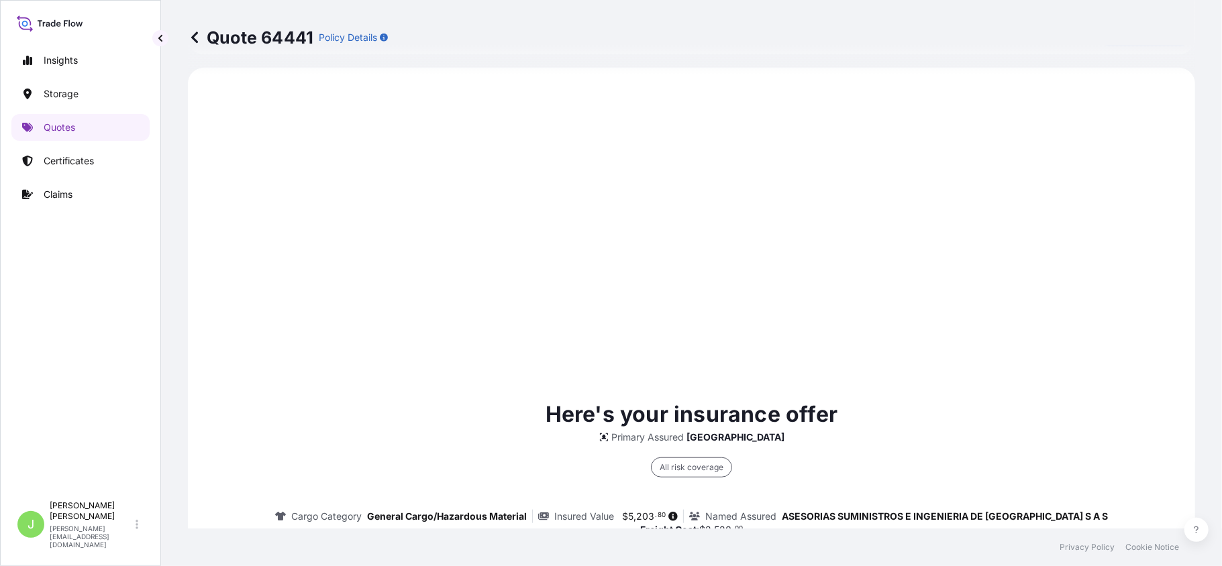
select select "Water"
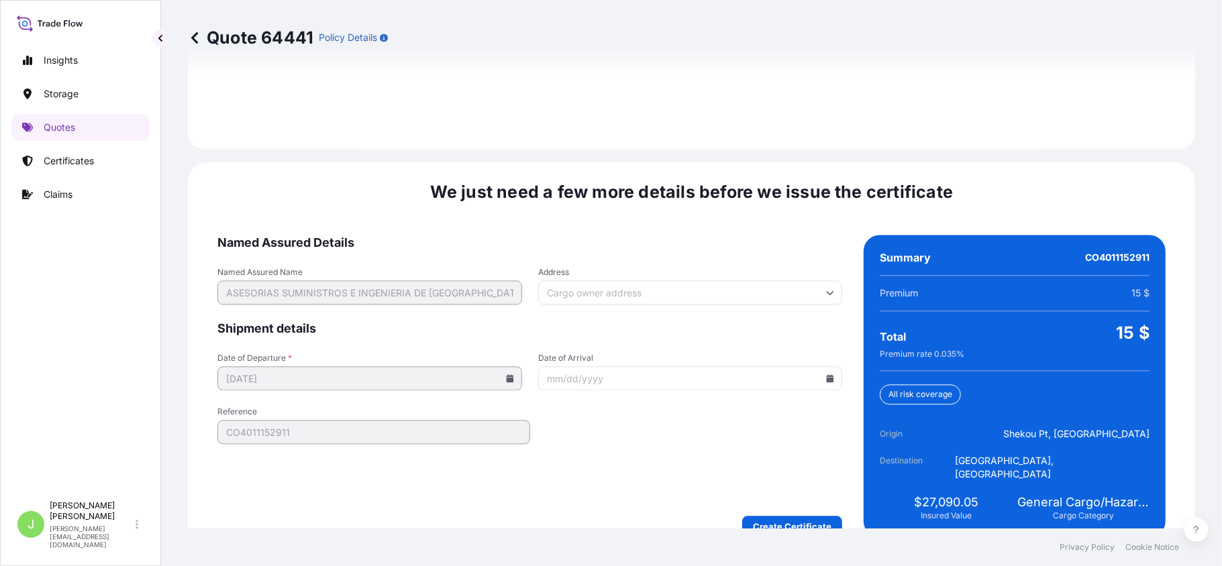
scroll to position [1978, 0]
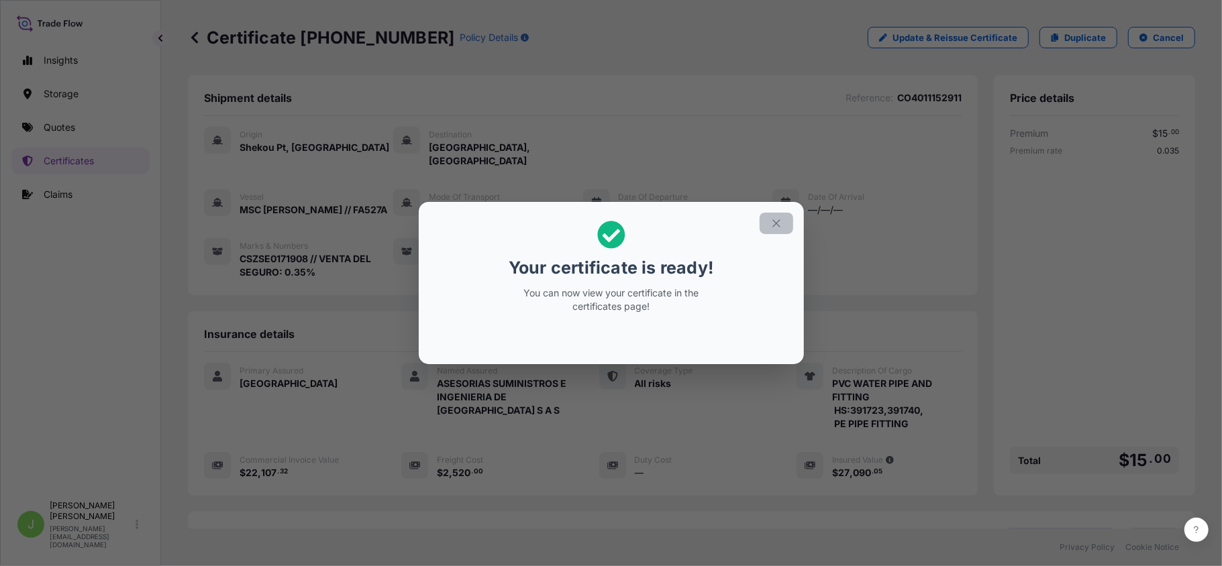
click at [774, 225] on icon "button" at bounding box center [776, 223] width 12 height 12
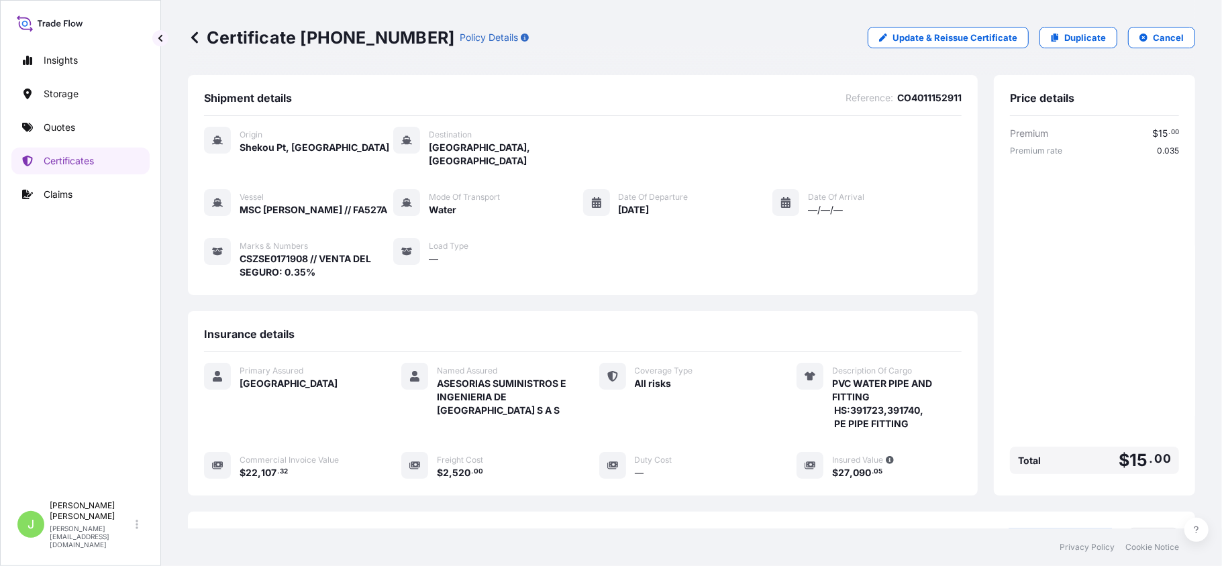
click at [207, 36] on p "Certificate [PHONE_NUMBER]" at bounding box center [321, 37] width 266 height 21
copy p "Certificate [PHONE_NUMBER]"
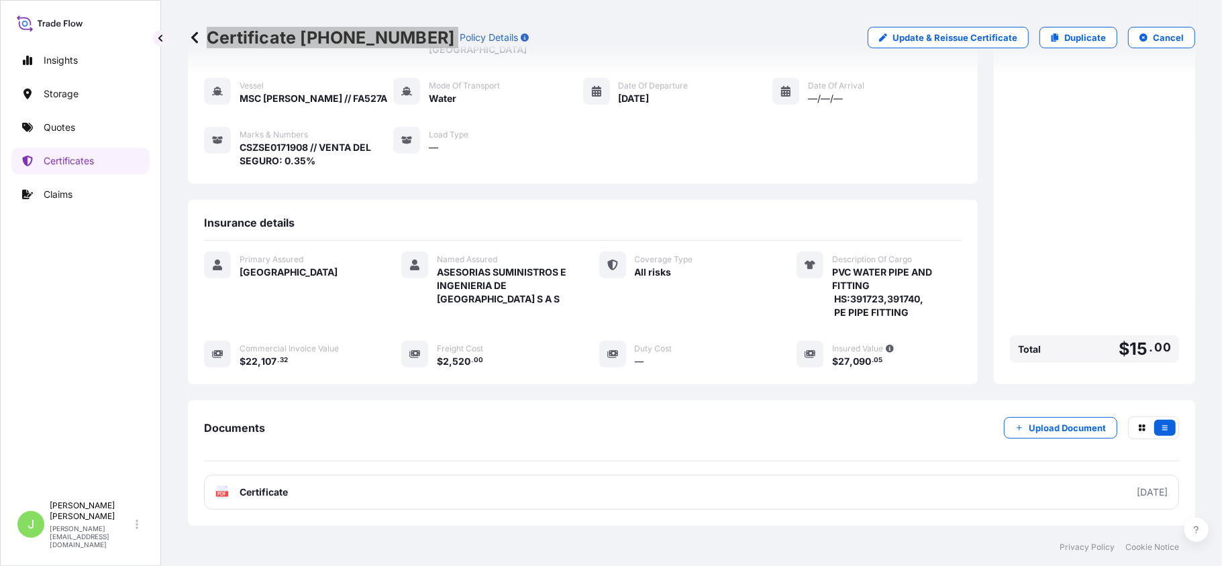
scroll to position [181, 0]
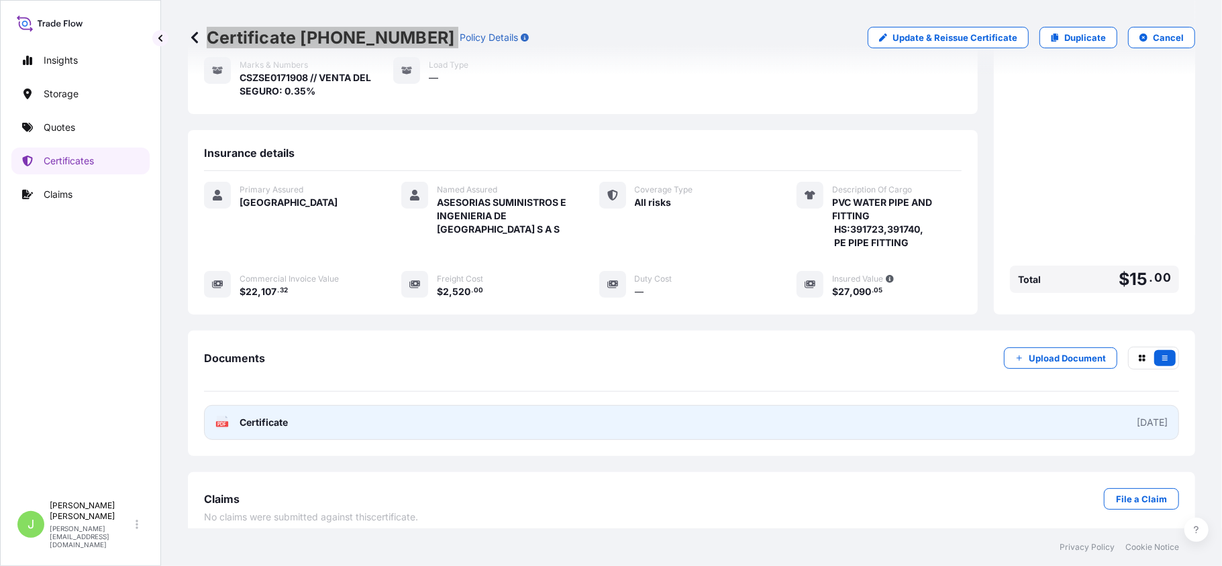
click at [244, 416] on span "Certificate" at bounding box center [264, 422] width 48 height 13
